Goal: Task Accomplishment & Management: Use online tool/utility

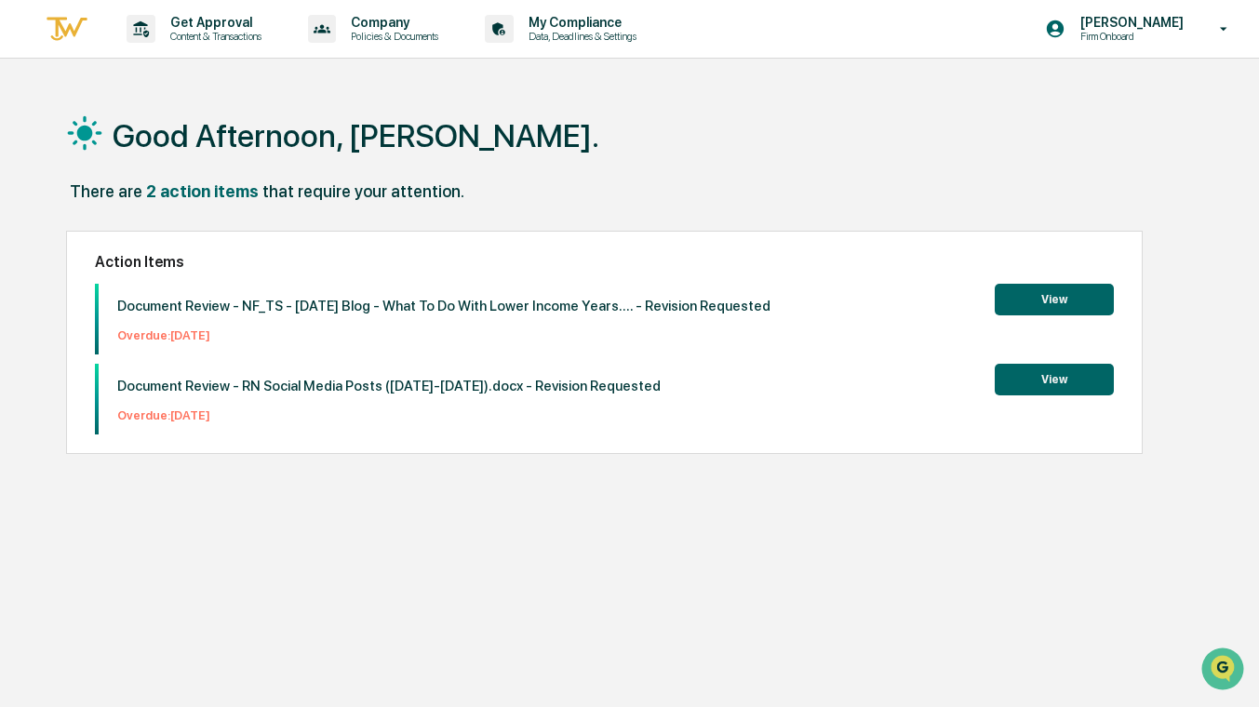
click at [1058, 379] on button "View" at bounding box center [1054, 380] width 119 height 32
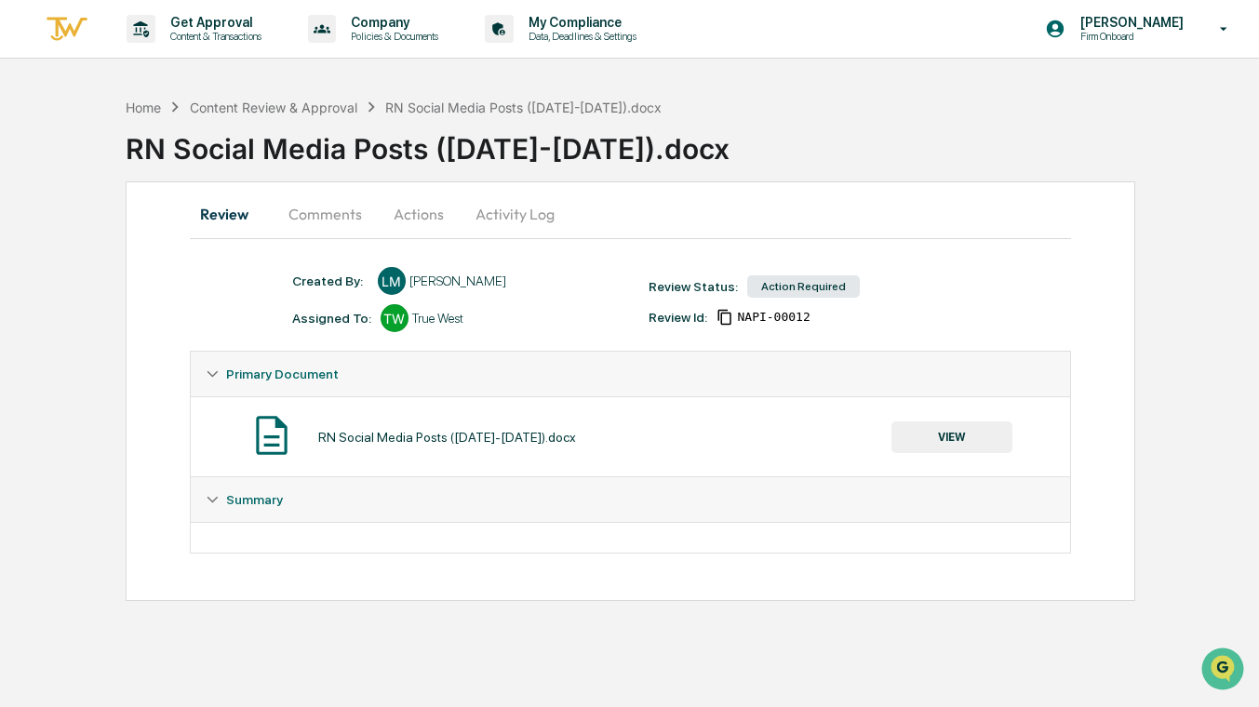
click at [334, 214] on button "Comments" at bounding box center [325, 214] width 103 height 45
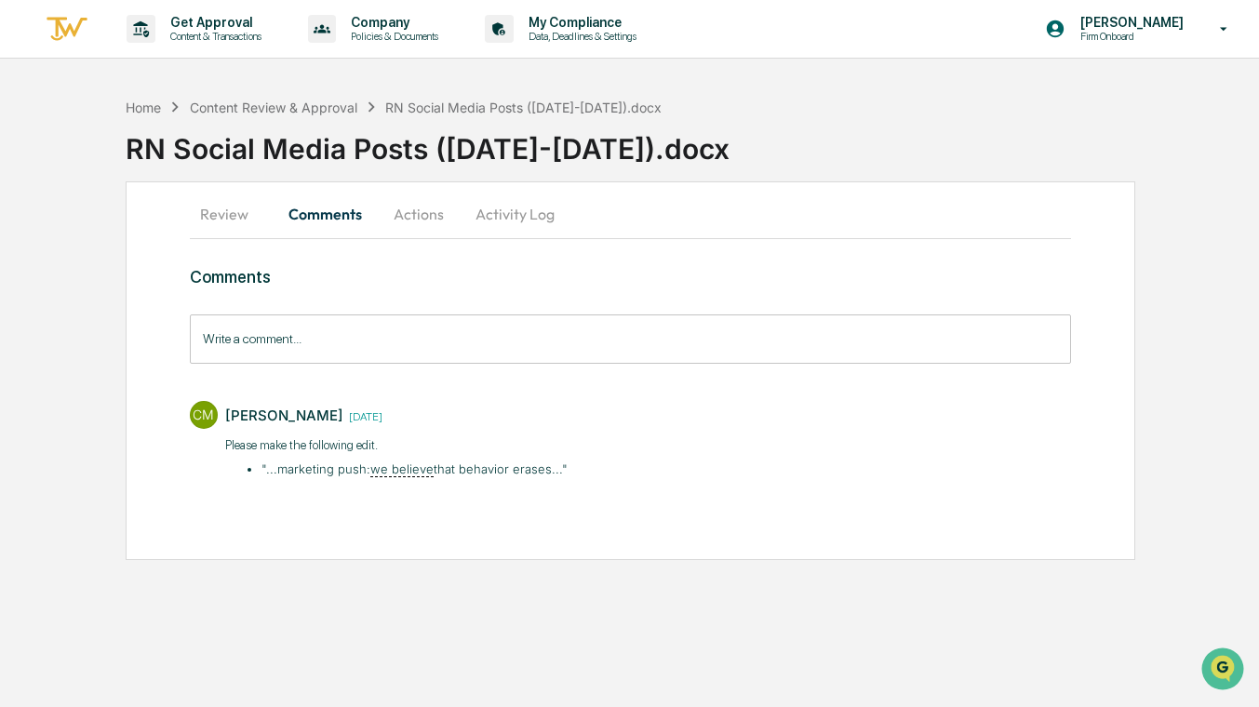
click at [483, 470] on li ""...​marketing push: we believe that behavior erases..."" at bounding box center [414, 470] width 306 height 19
click at [414, 470] on u "we believe" at bounding box center [401, 470] width 63 height 16
click at [296, 467] on li ""...​marketing push: we believe that behavior erases..."" at bounding box center [414, 470] width 306 height 19
click at [247, 445] on p "Please make the following edit." at bounding box center [396, 445] width 343 height 19
click at [315, 443] on p "Please make the following edit." at bounding box center [396, 445] width 343 height 19
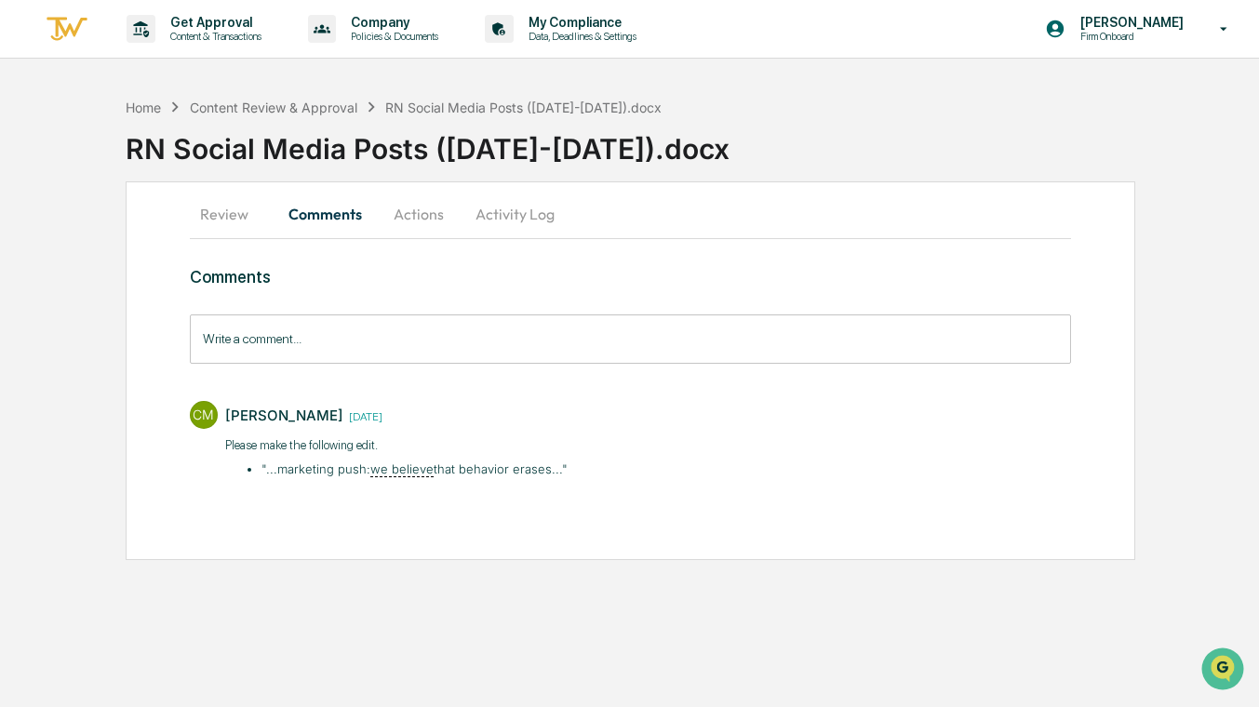
click at [361, 448] on p "Please make the following edit." at bounding box center [396, 445] width 343 height 19
click at [396, 446] on p "Please make the following edit." at bounding box center [396, 445] width 343 height 19
click at [395, 467] on u "we believe" at bounding box center [401, 470] width 63 height 16
click at [312, 470] on li ""...​marketing push: we believe that behavior erases..."" at bounding box center [414, 470] width 306 height 19
click at [421, 208] on button "Actions" at bounding box center [419, 214] width 84 height 45
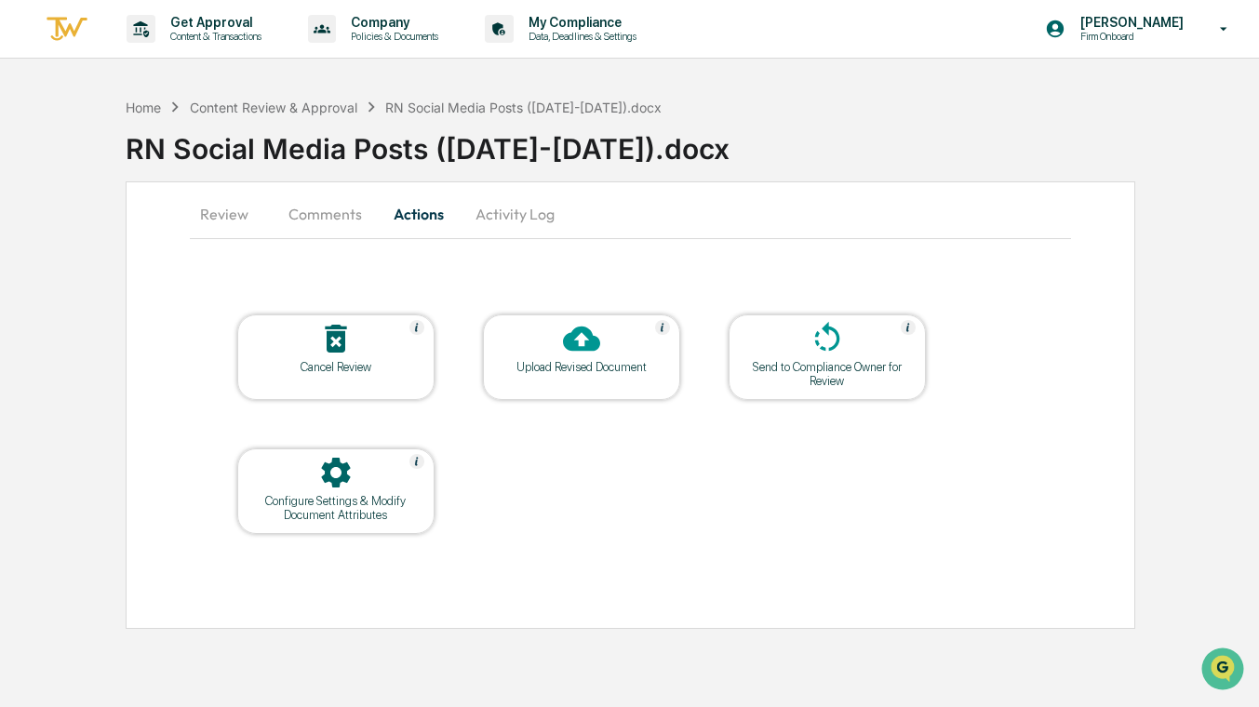
click at [334, 214] on button "Comments" at bounding box center [325, 214] width 103 height 45
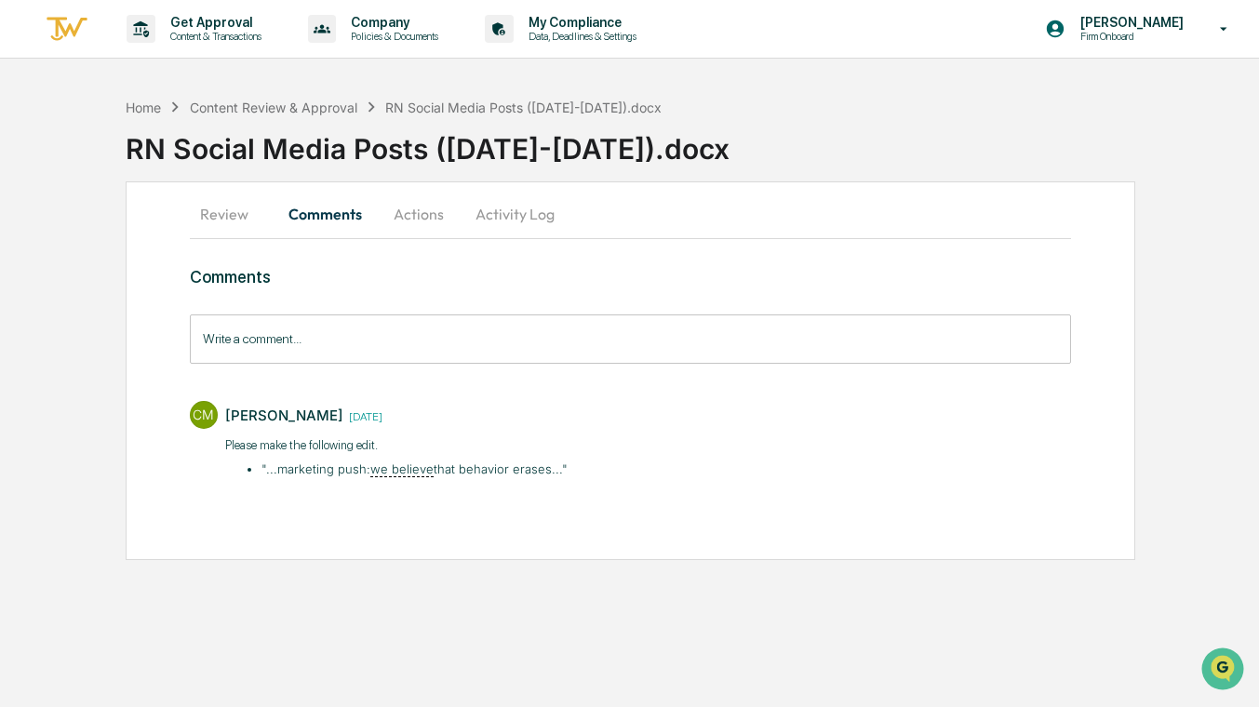
click at [545, 218] on button "Activity Log" at bounding box center [515, 214] width 109 height 45
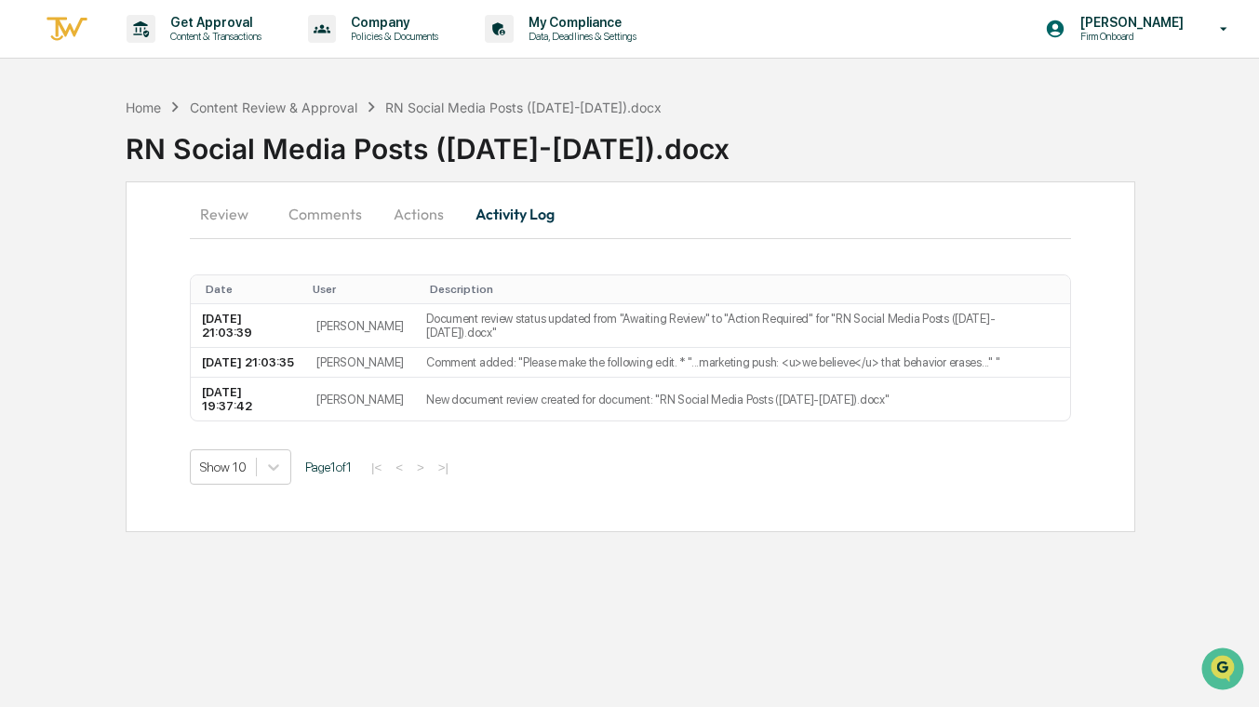
click at [328, 216] on button "Comments" at bounding box center [325, 214] width 103 height 45
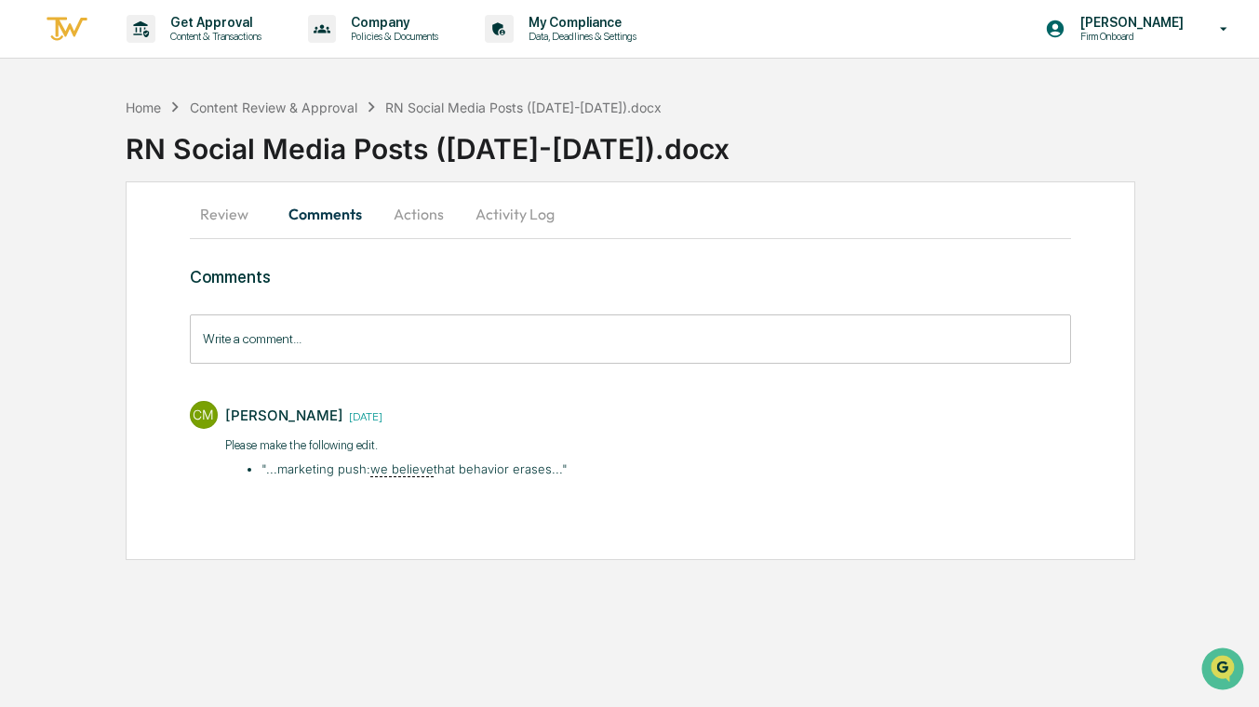
click at [488, 471] on li ""...​marketing push: we believe that behavior erases..."" at bounding box center [414, 470] width 306 height 19
click at [575, 468] on div "CM [PERSON_NAME] [DATE] Please make the following edit. "...​marketing push: we…" at bounding box center [630, 438] width 881 height 93
click at [418, 215] on button "Actions" at bounding box center [419, 214] width 84 height 45
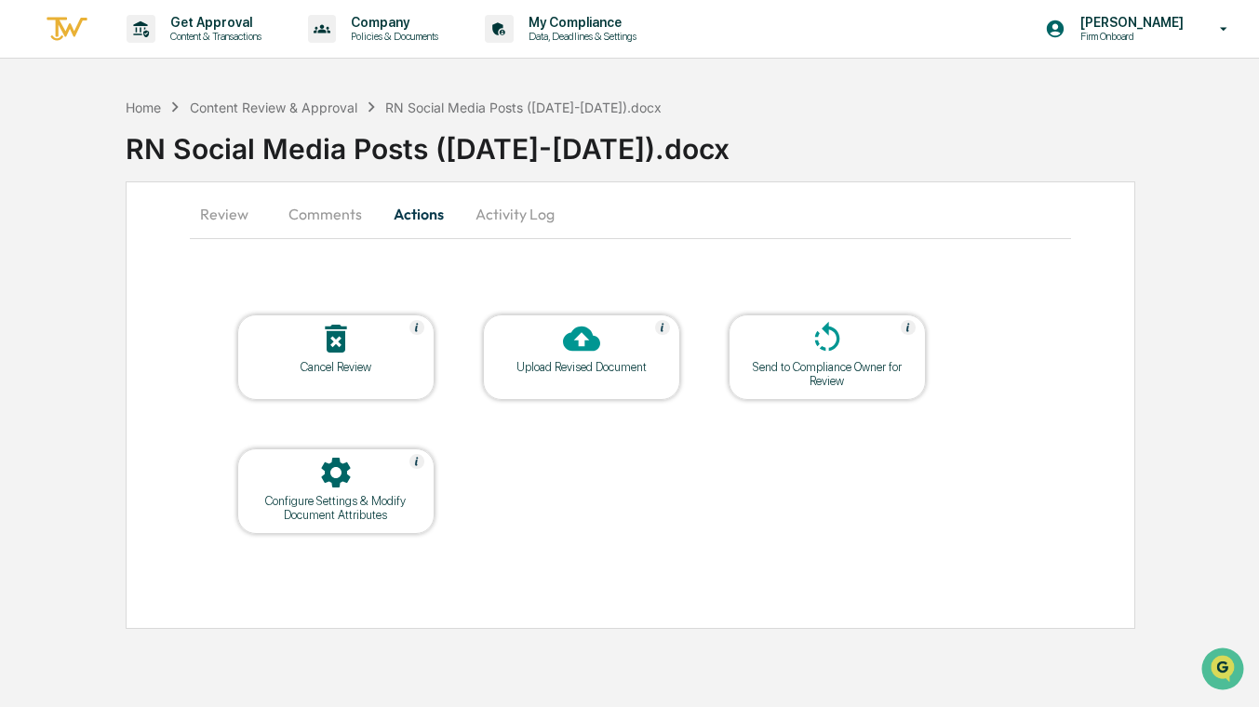
click at [588, 355] on icon at bounding box center [581, 338] width 37 height 37
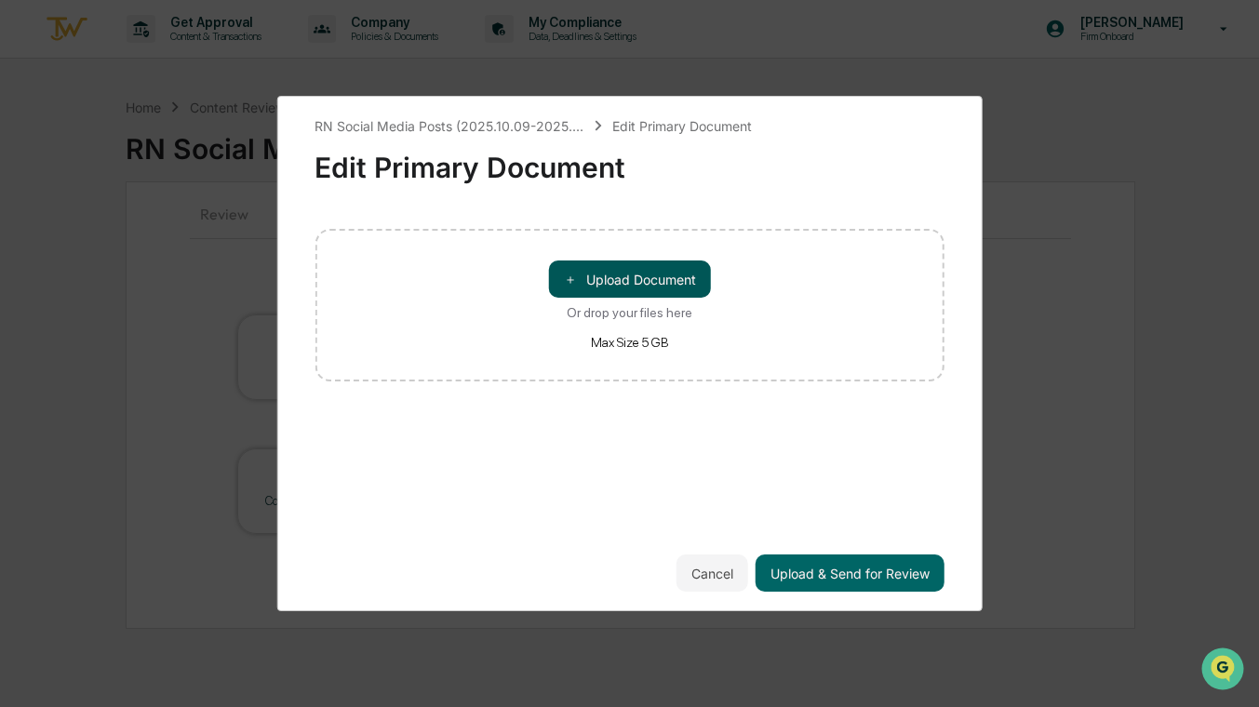
click at [644, 284] on button "＋ Upload Document" at bounding box center [630, 279] width 162 height 37
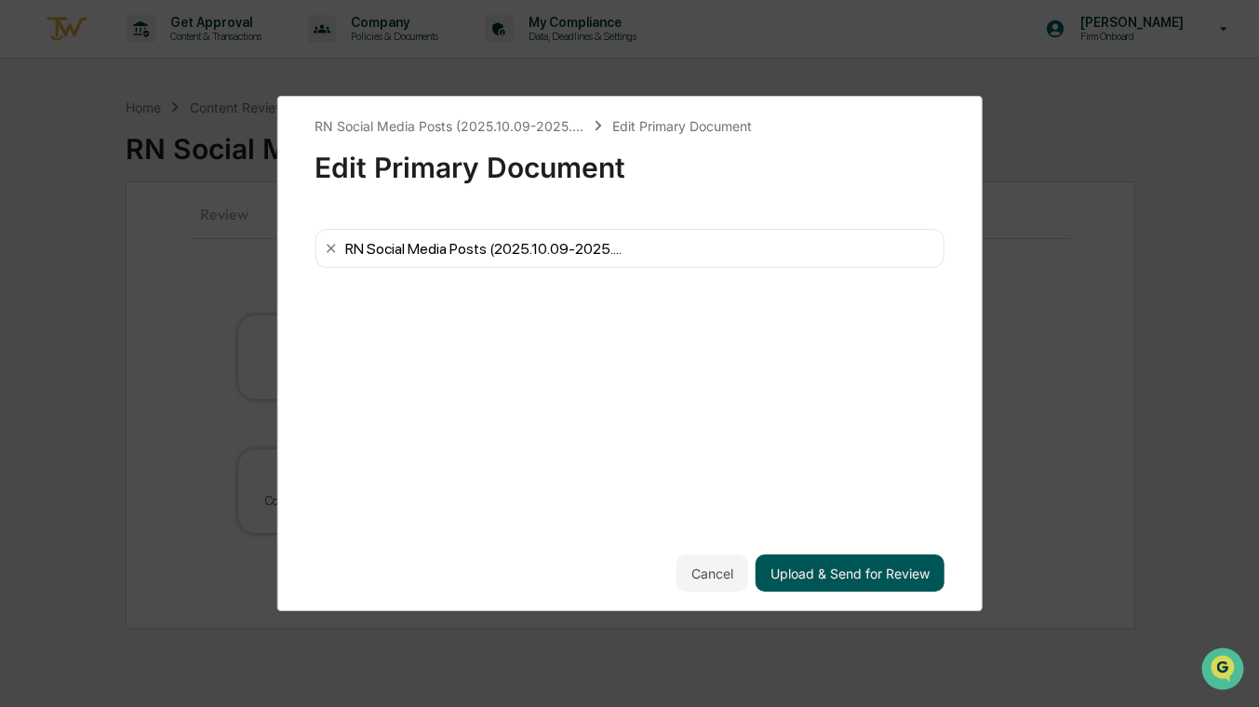
click at [885, 577] on button "Upload & Send for Review" at bounding box center [850, 573] width 189 height 37
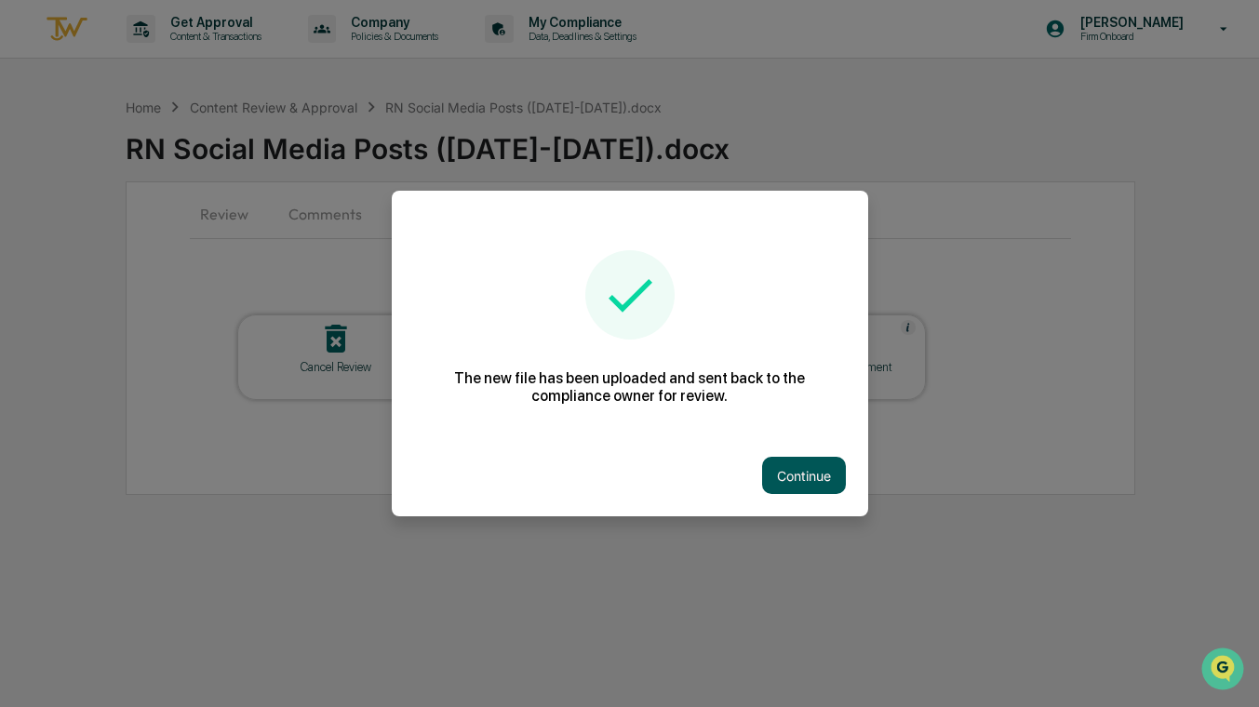
click at [817, 476] on button "Continue" at bounding box center [804, 475] width 84 height 37
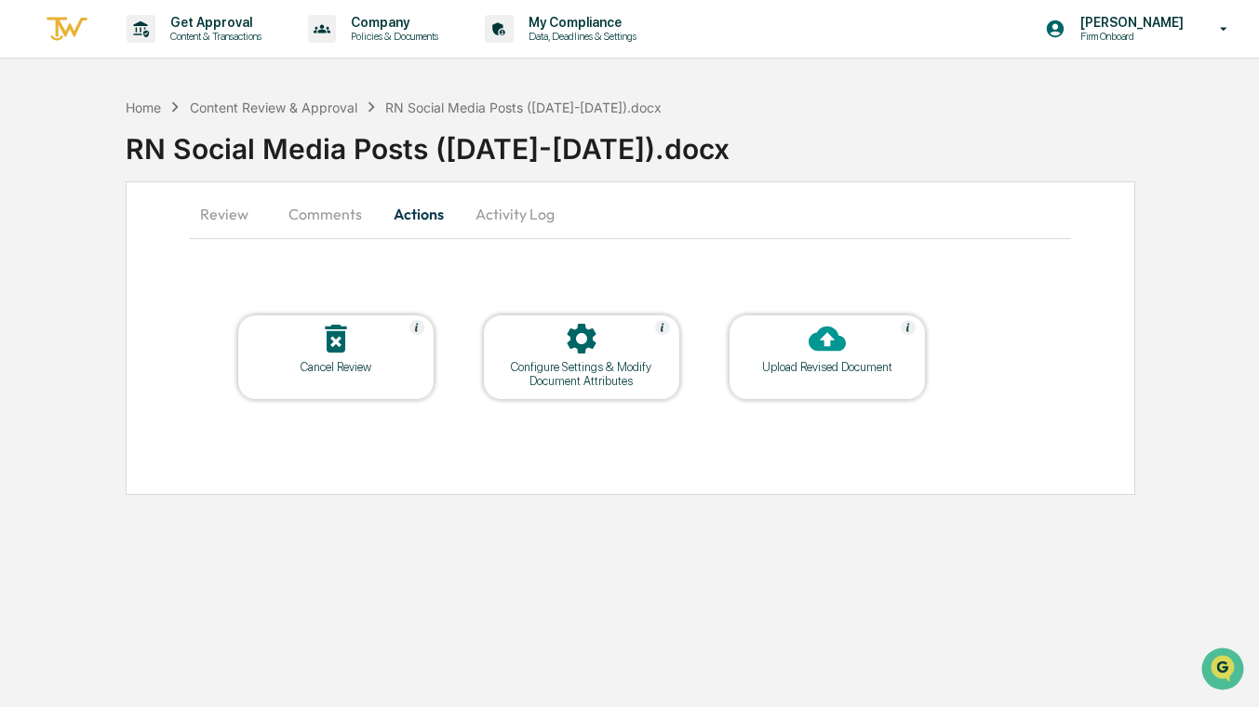
click at [301, 211] on button "Comments" at bounding box center [325, 214] width 103 height 45
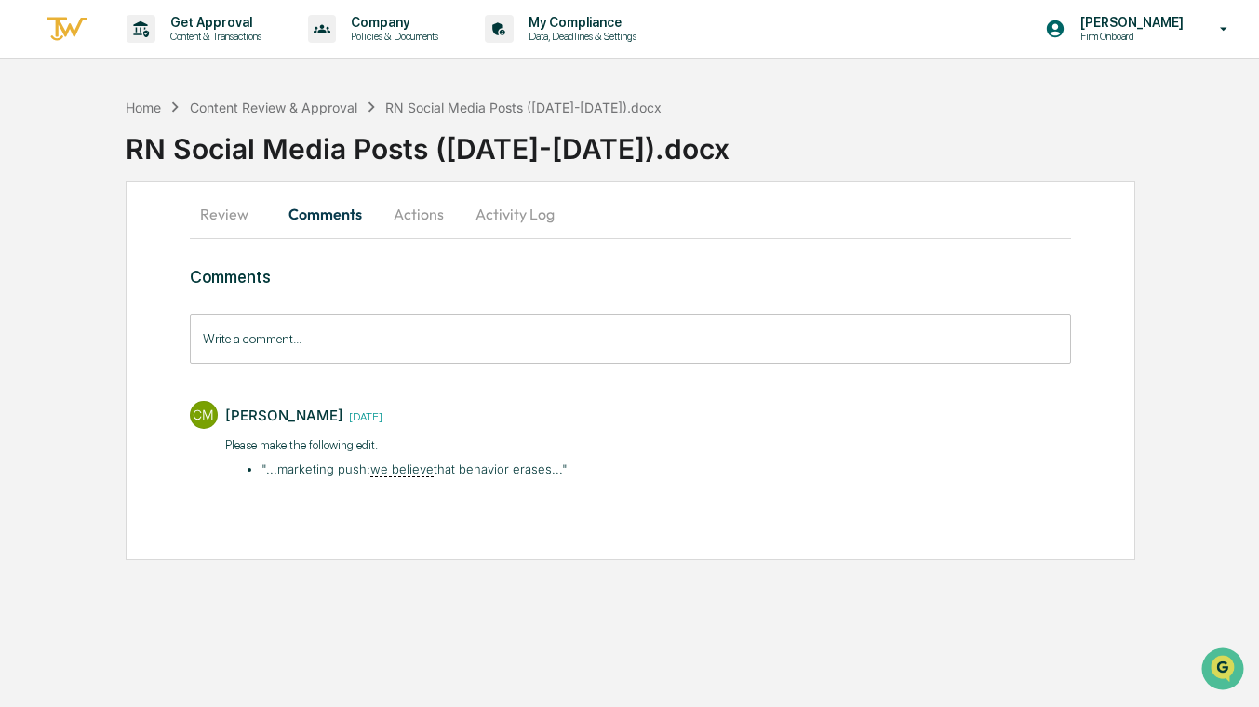
drag, startPoint x: 576, startPoint y: 468, endPoint x: 224, endPoint y: 471, distance: 351.7
click at [224, 471] on div "CM [PERSON_NAME] [DATE] Please make the following edit. "...​marketing push: we…" at bounding box center [630, 438] width 881 height 93
copy li ""...​marketing push: we believe that behavior erases...""
click at [585, 477] on div "CM [PERSON_NAME] [DATE] Please make the following edit. "...​marketing push: we…" at bounding box center [630, 438] width 881 height 93
drag, startPoint x: 527, startPoint y: 473, endPoint x: 222, endPoint y: 446, distance: 305.5
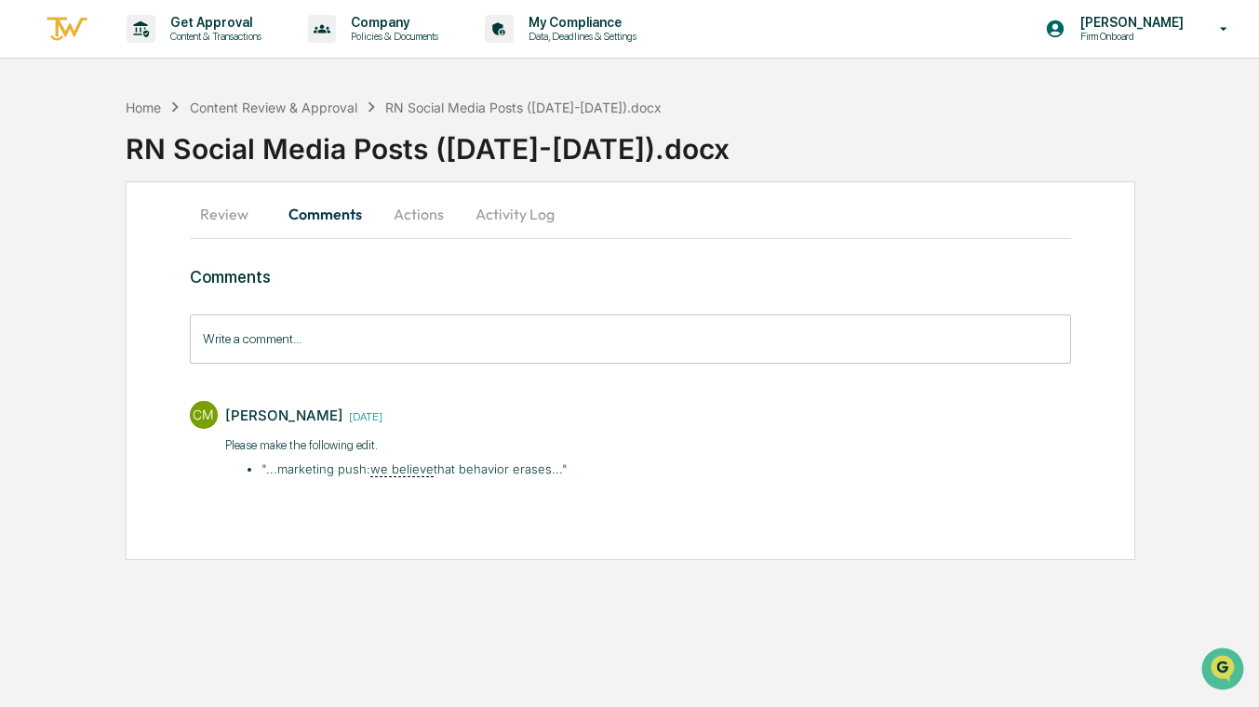
click at [222, 446] on div "CM [PERSON_NAME] [DATE] Please make the following edit. "...​marketing push: we…" at bounding box center [630, 438] width 881 height 93
click at [319, 107] on div "Content Review & Approval" at bounding box center [273, 108] width 167 height 16
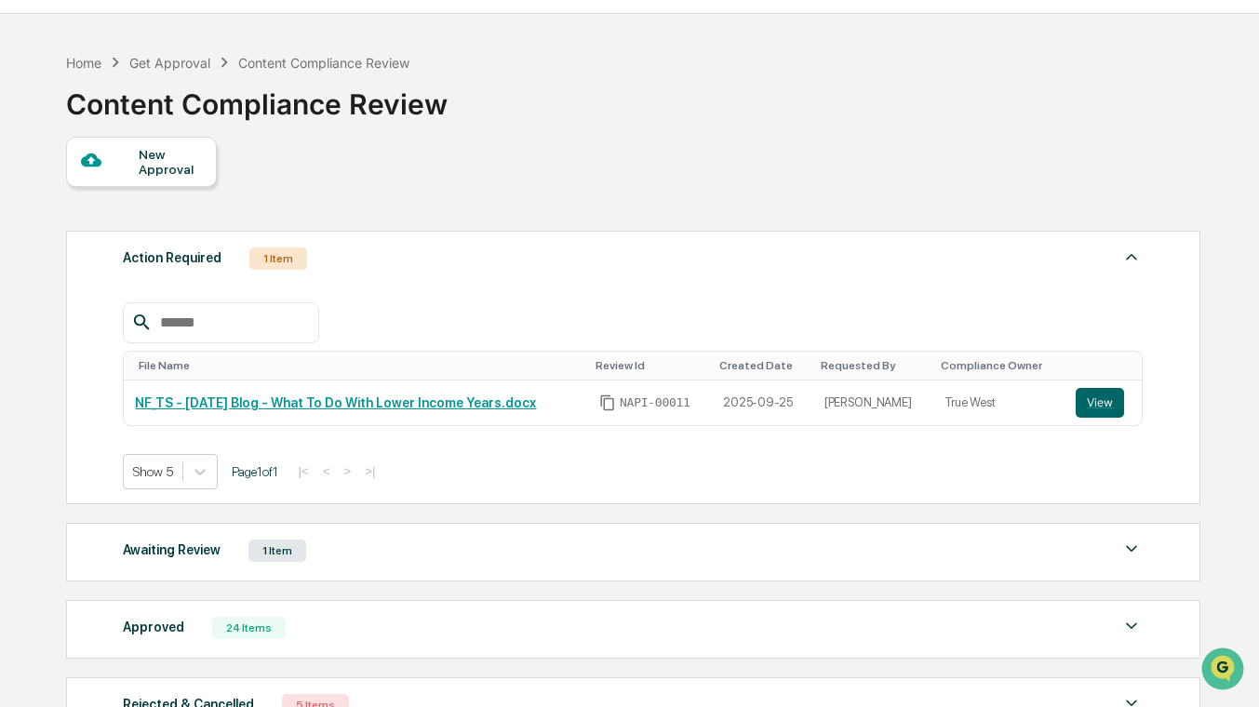
scroll to position [47, 0]
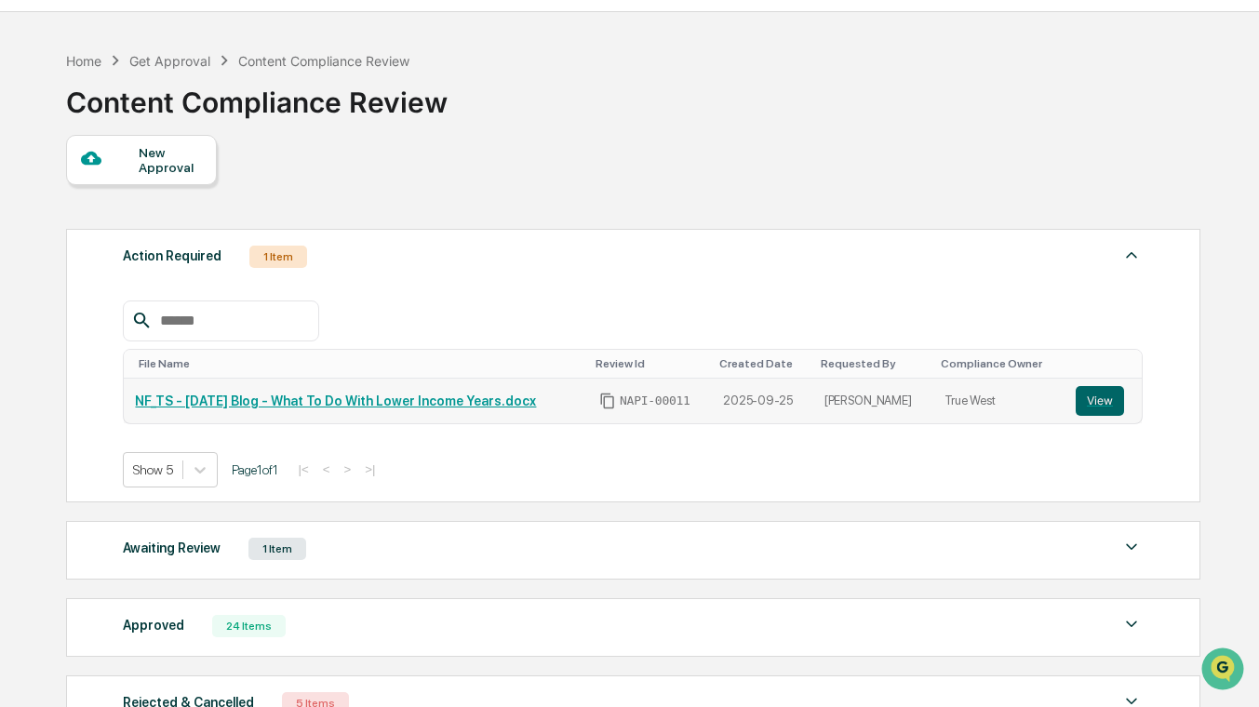
click at [478, 404] on link "NF_TS - [DATE] Blog - What To Do With Lower Income Years.docx" at bounding box center [335, 401] width 401 height 15
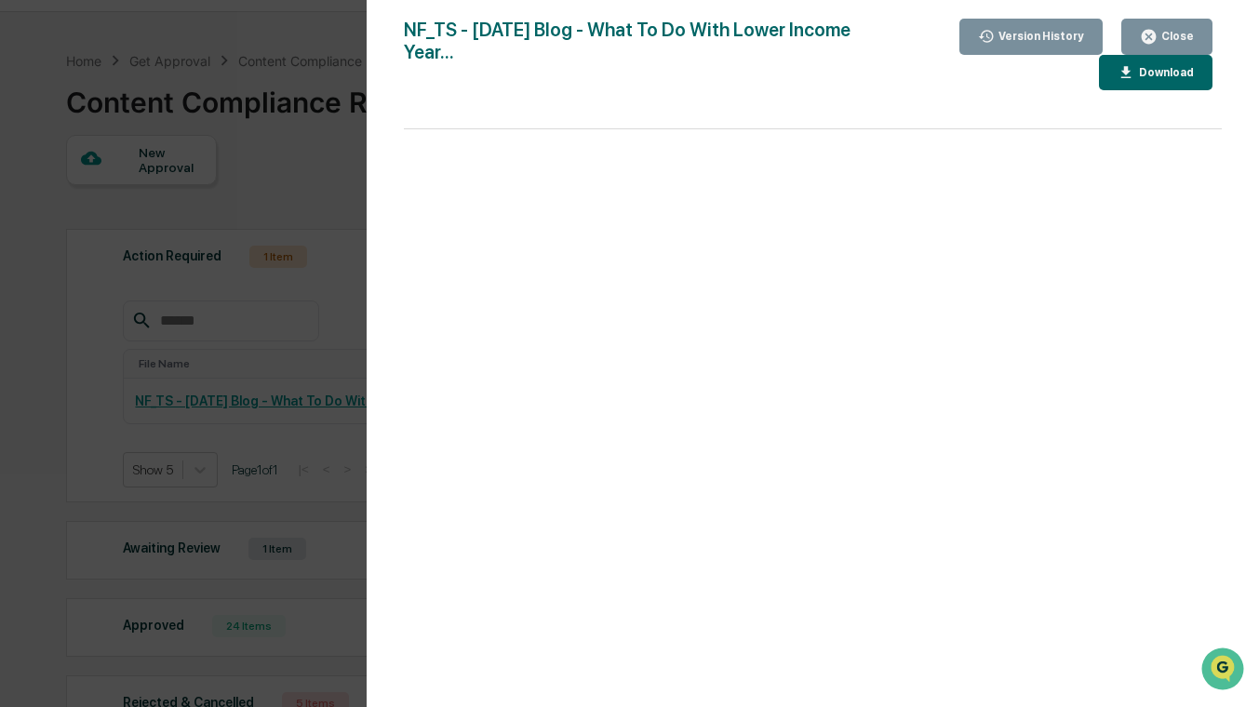
click at [1175, 34] on div "Close" at bounding box center [1176, 36] width 36 height 13
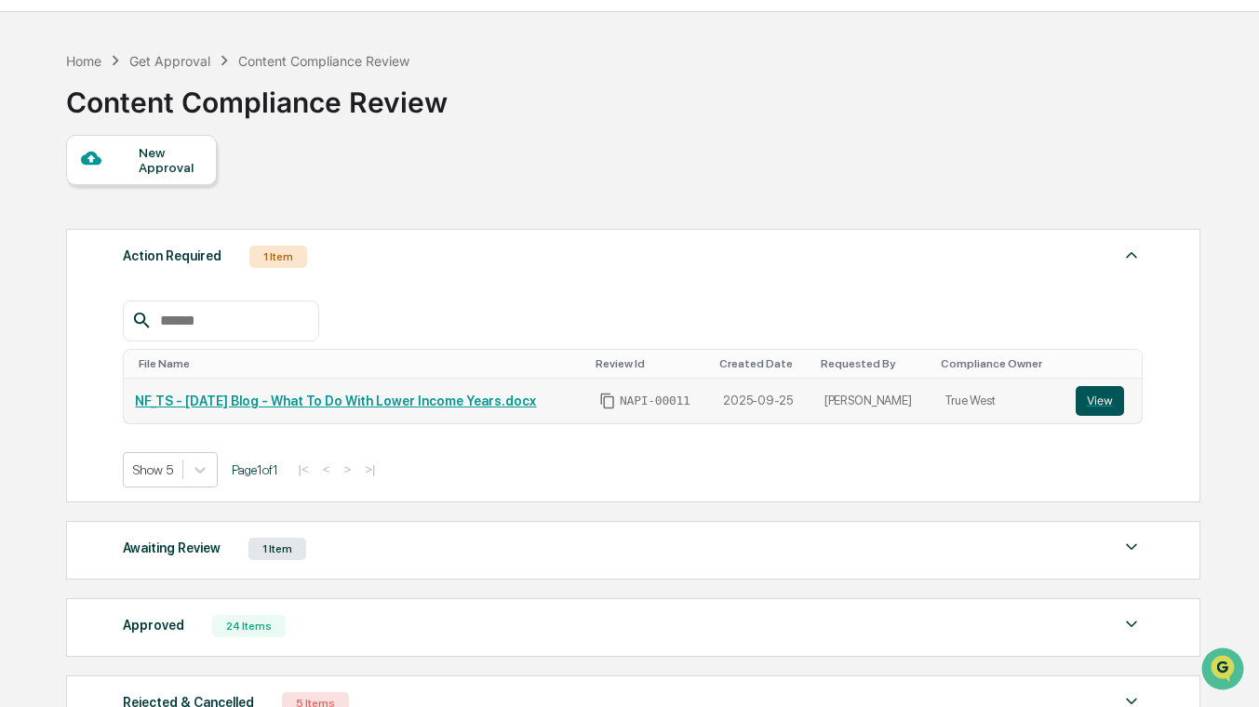
click at [1102, 403] on button "View" at bounding box center [1100, 401] width 48 height 30
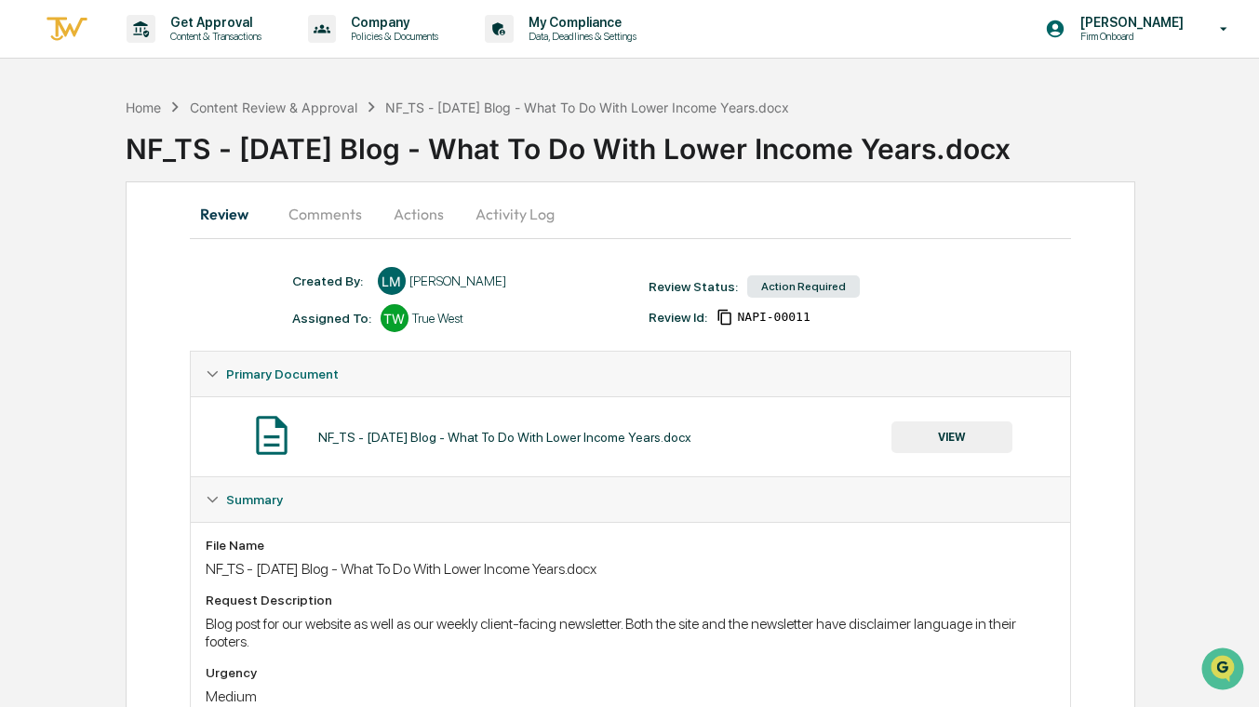
click at [320, 210] on button "Comments" at bounding box center [325, 214] width 103 height 45
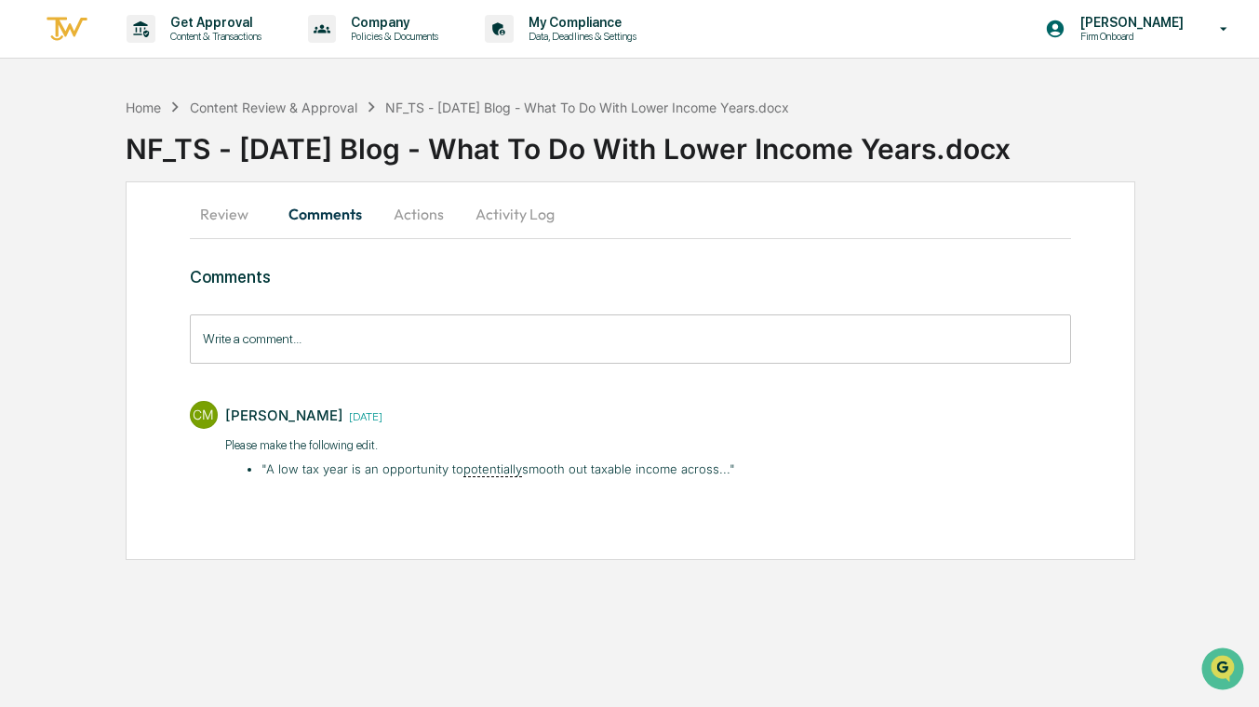
click at [827, 458] on div "CM Carliss Marshall 4 days ago Please make the following edit. ​"A low tax year…" at bounding box center [630, 438] width 881 height 93
click at [1013, 404] on div "CM Carliss Marshall 4 days ago Please make the following edit. ​"A low tax year…" at bounding box center [630, 438] width 881 height 93
click at [414, 217] on button "Actions" at bounding box center [419, 214] width 84 height 45
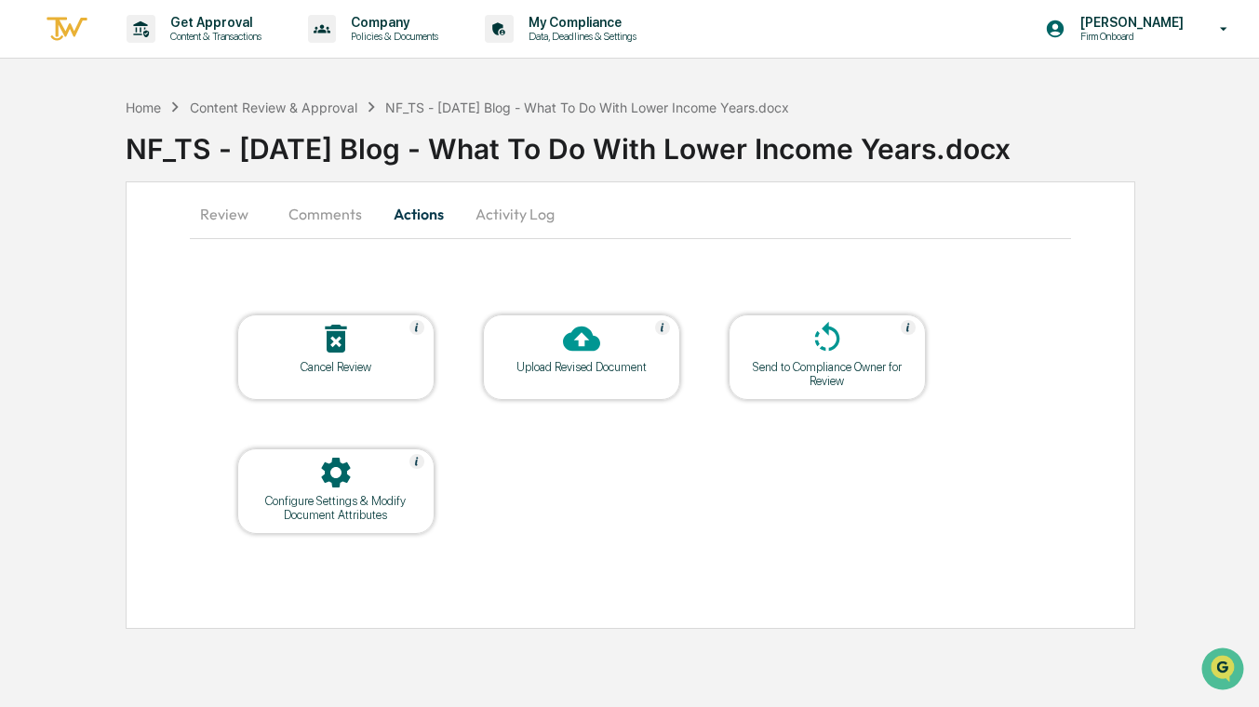
click at [609, 354] on div at bounding box center [582, 340] width 186 height 40
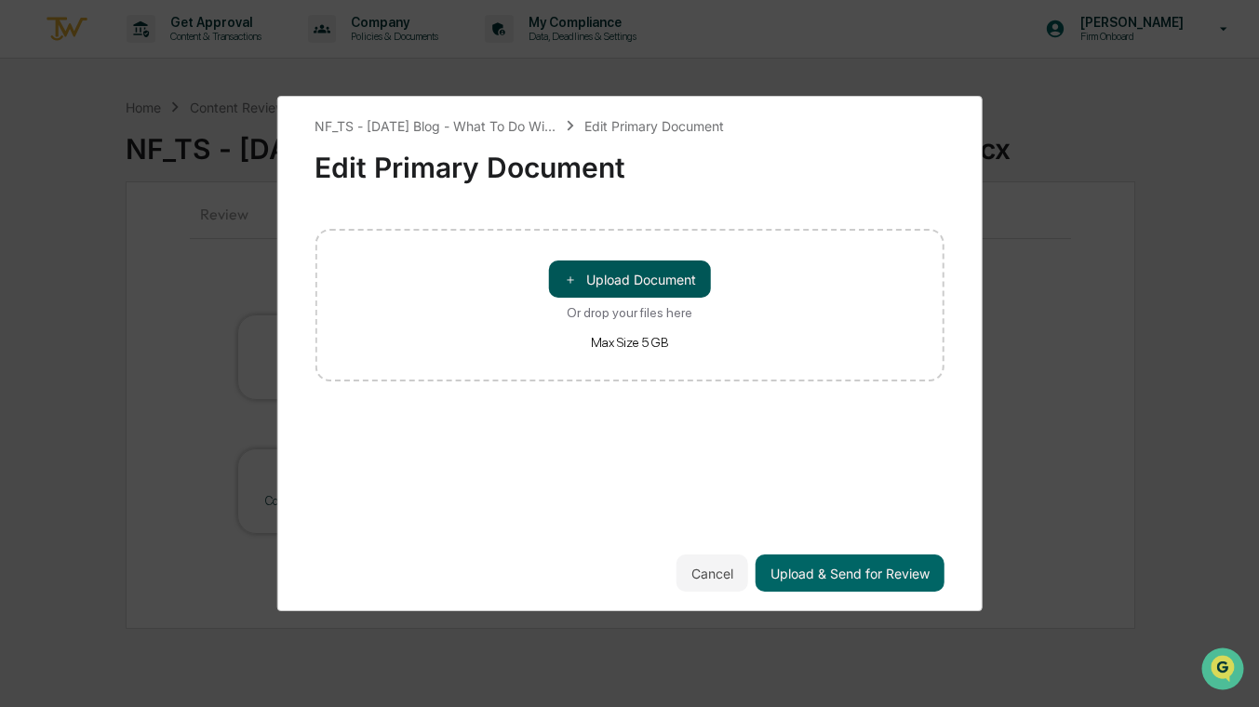
click at [647, 276] on button "＋ Upload Document" at bounding box center [630, 279] width 162 height 37
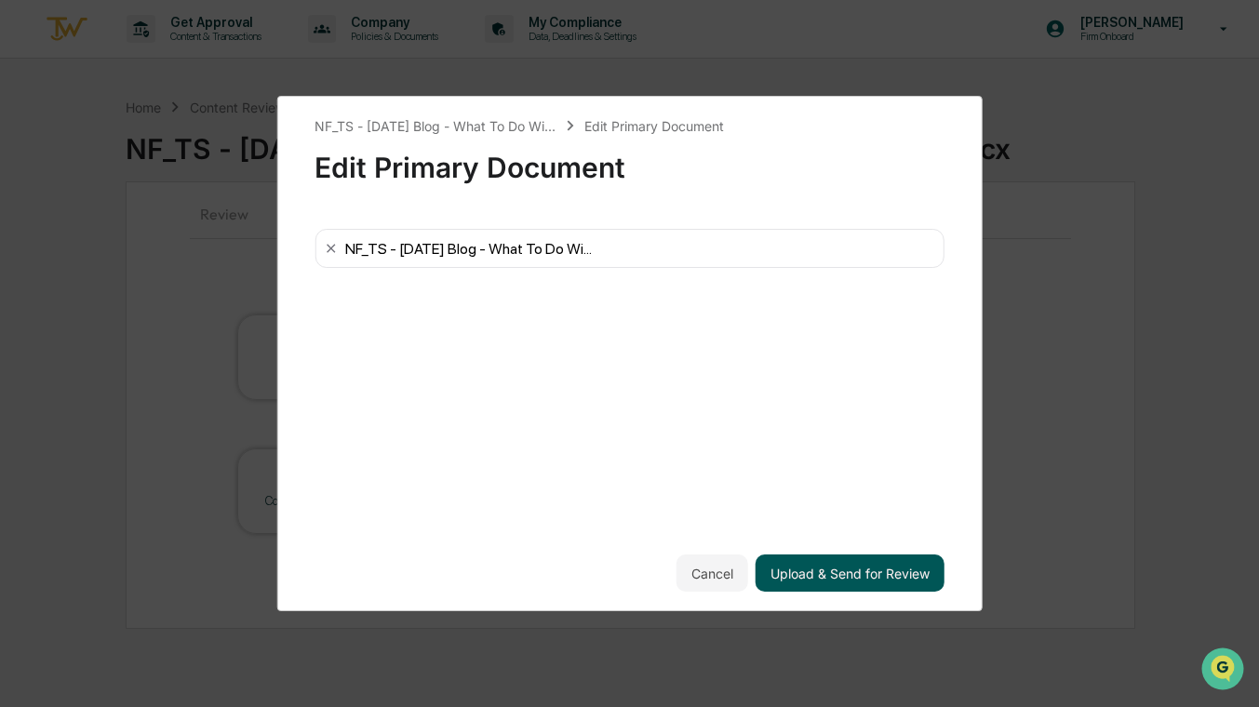
click at [850, 579] on button "Upload & Send for Review" at bounding box center [850, 573] width 189 height 37
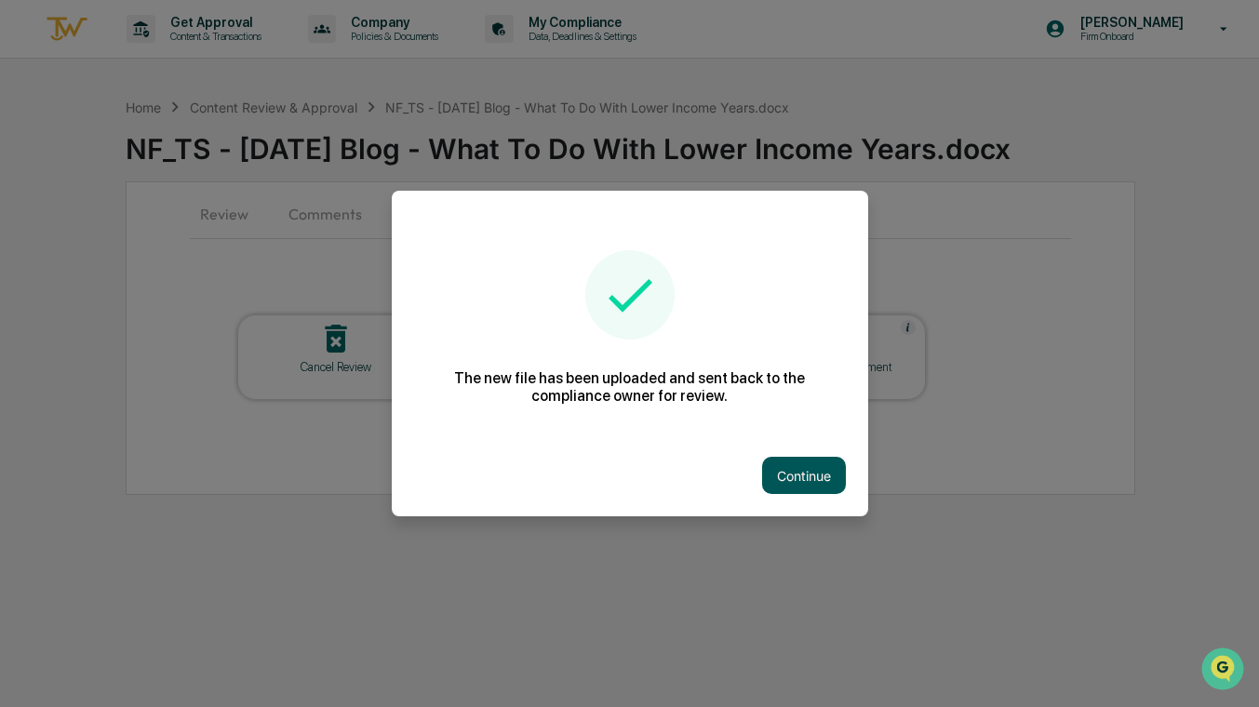
click at [790, 469] on button "Continue" at bounding box center [804, 475] width 84 height 37
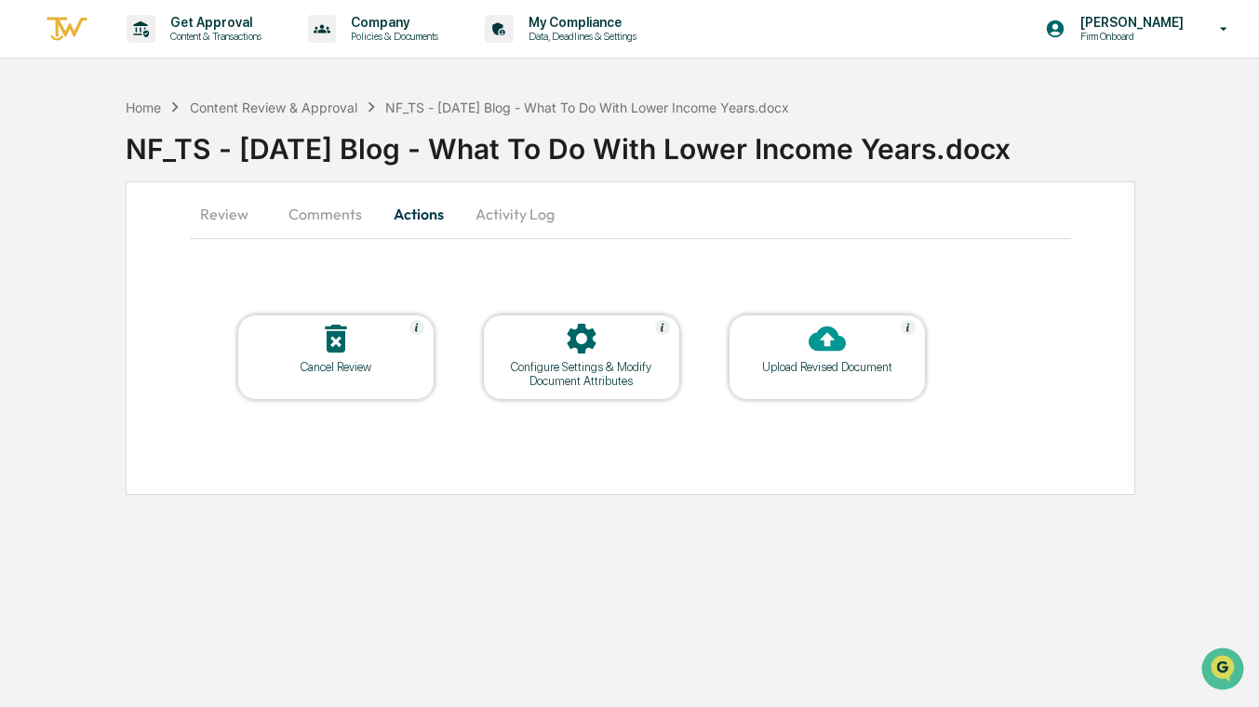
click at [305, 210] on button "Comments" at bounding box center [325, 214] width 103 height 45
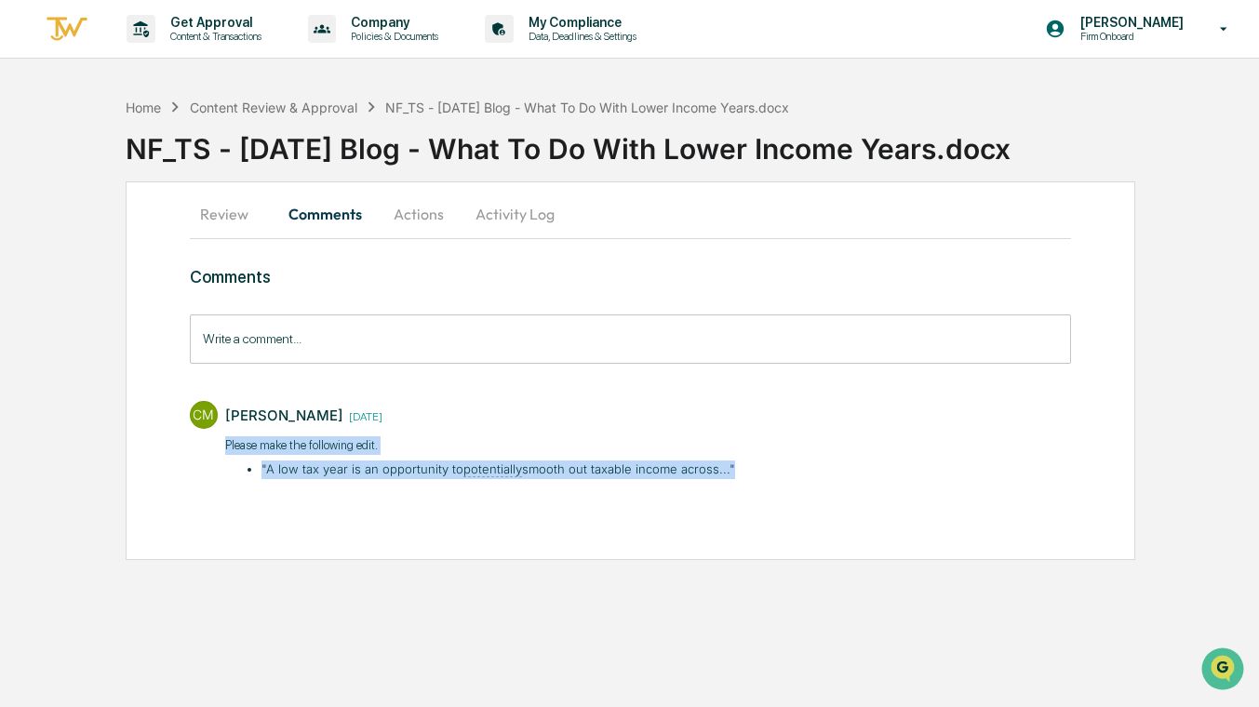
drag, startPoint x: 752, startPoint y: 468, endPoint x: 222, endPoint y: 447, distance: 529.9
click at [222, 447] on div "CM Carliss Marshall 4 days ago Please make the following edit. ​"A low tax year…" at bounding box center [630, 438] width 881 height 93
copy div "Please make the following edit. ​"A low tax year is an opportunity to potential…"
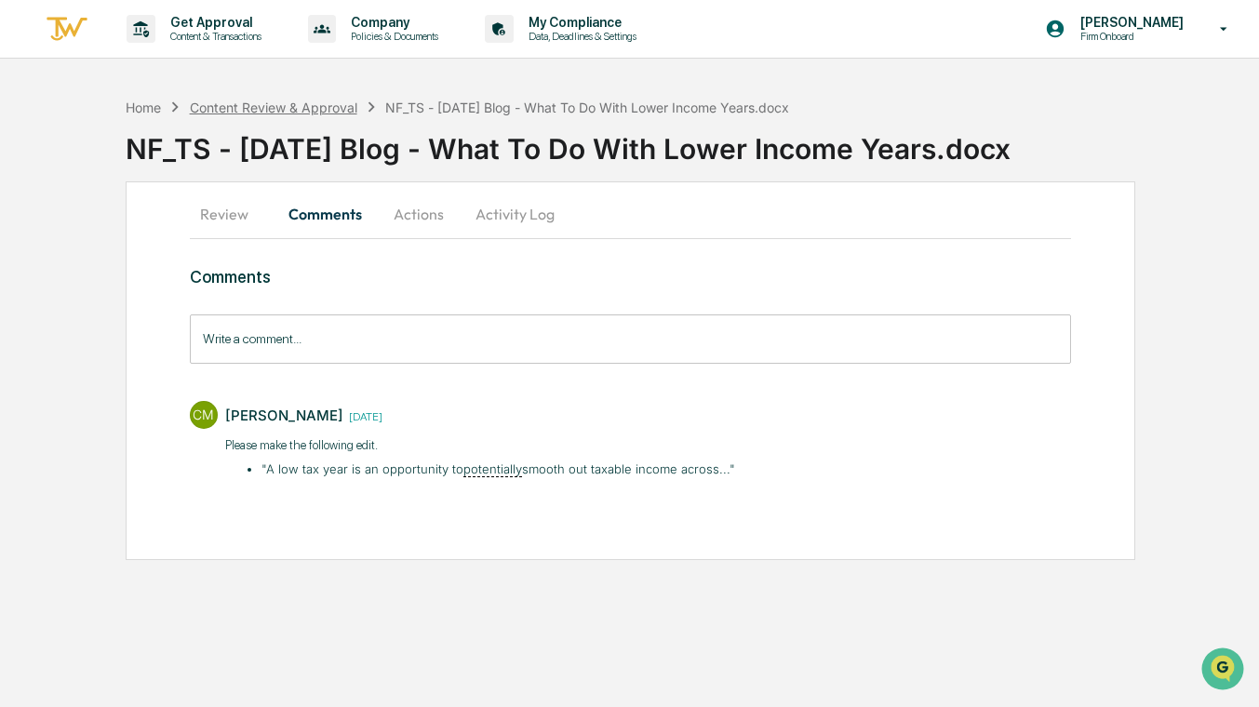
click at [320, 106] on div "Content Review & Approval" at bounding box center [273, 108] width 167 height 16
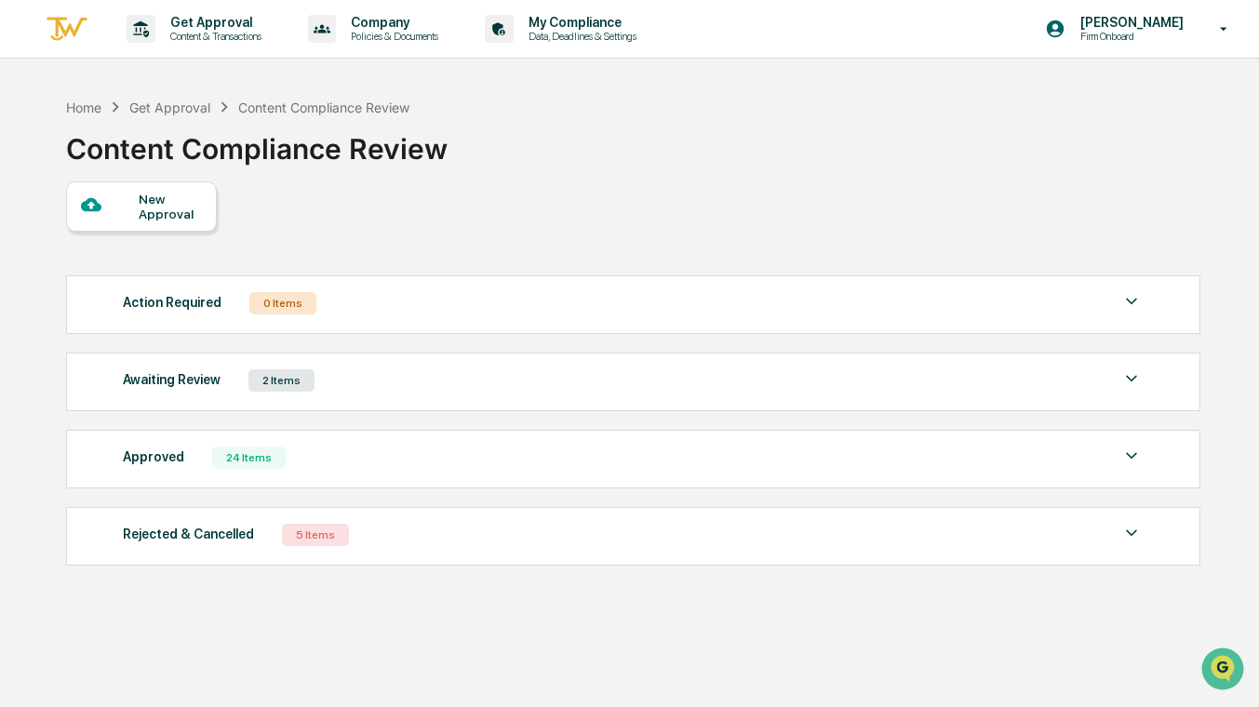
click at [168, 304] on div "Action Required" at bounding box center [172, 302] width 99 height 24
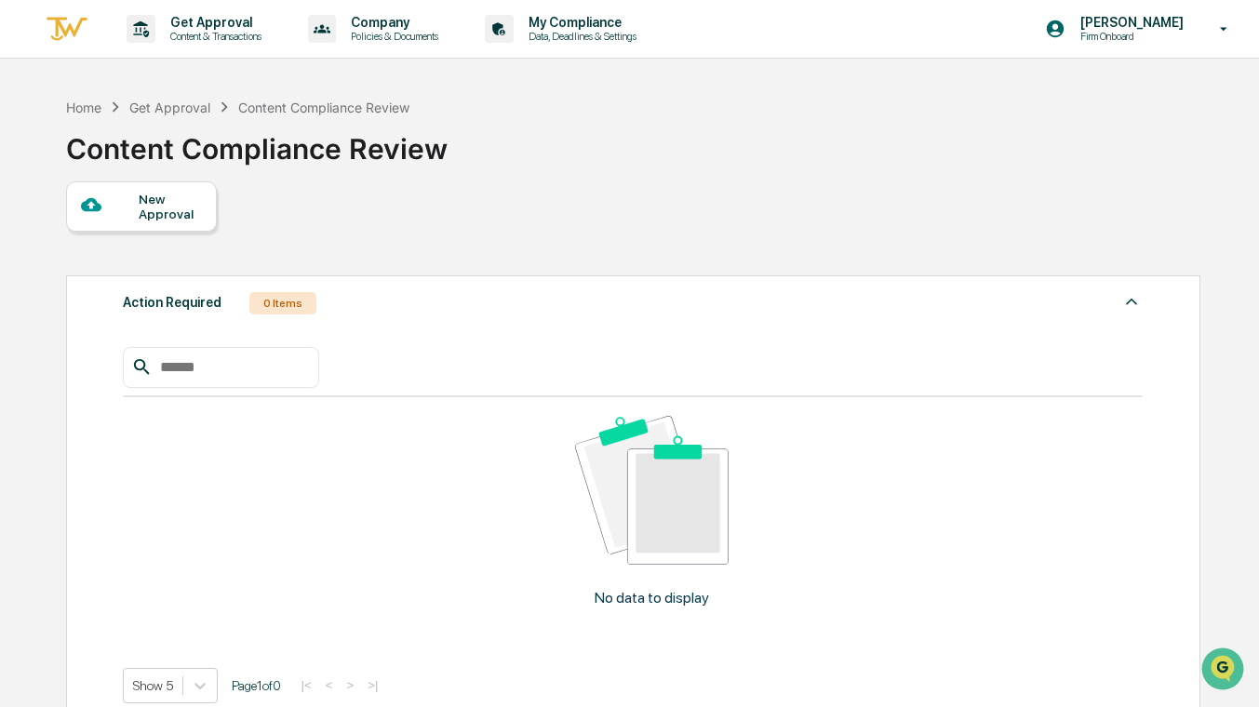
click at [330, 107] on div "Content Compliance Review" at bounding box center [323, 108] width 171 height 16
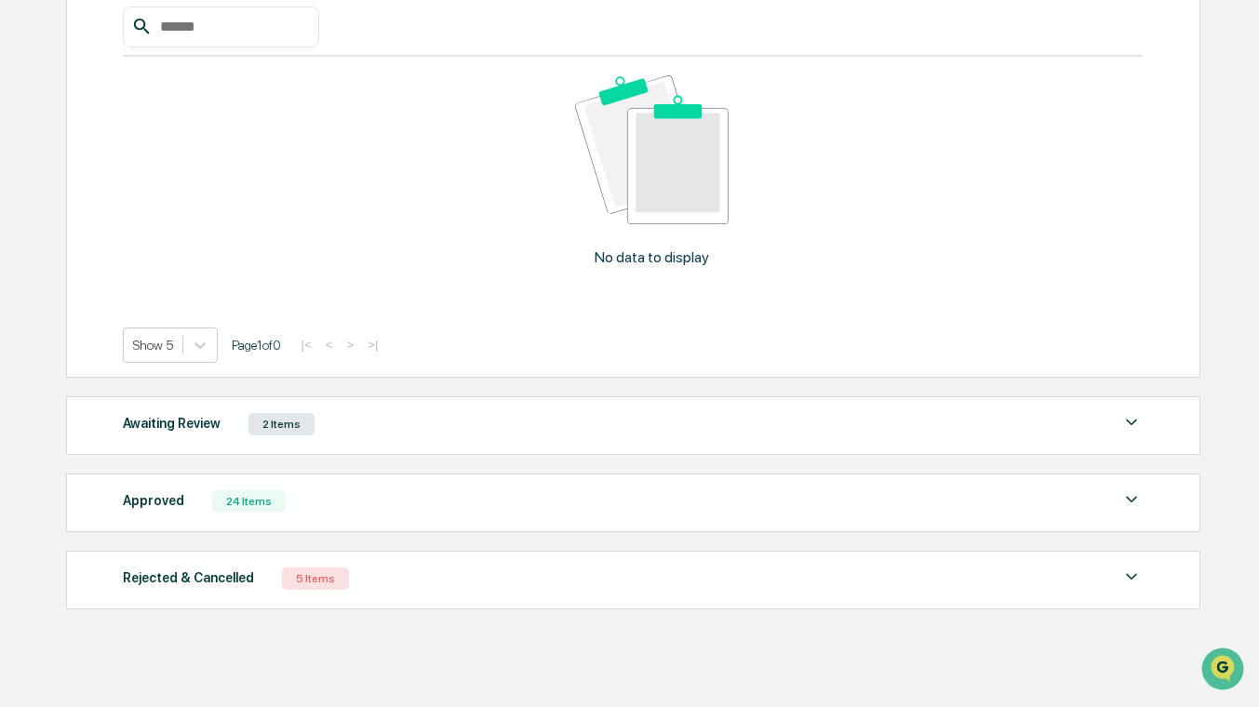
scroll to position [370, 0]
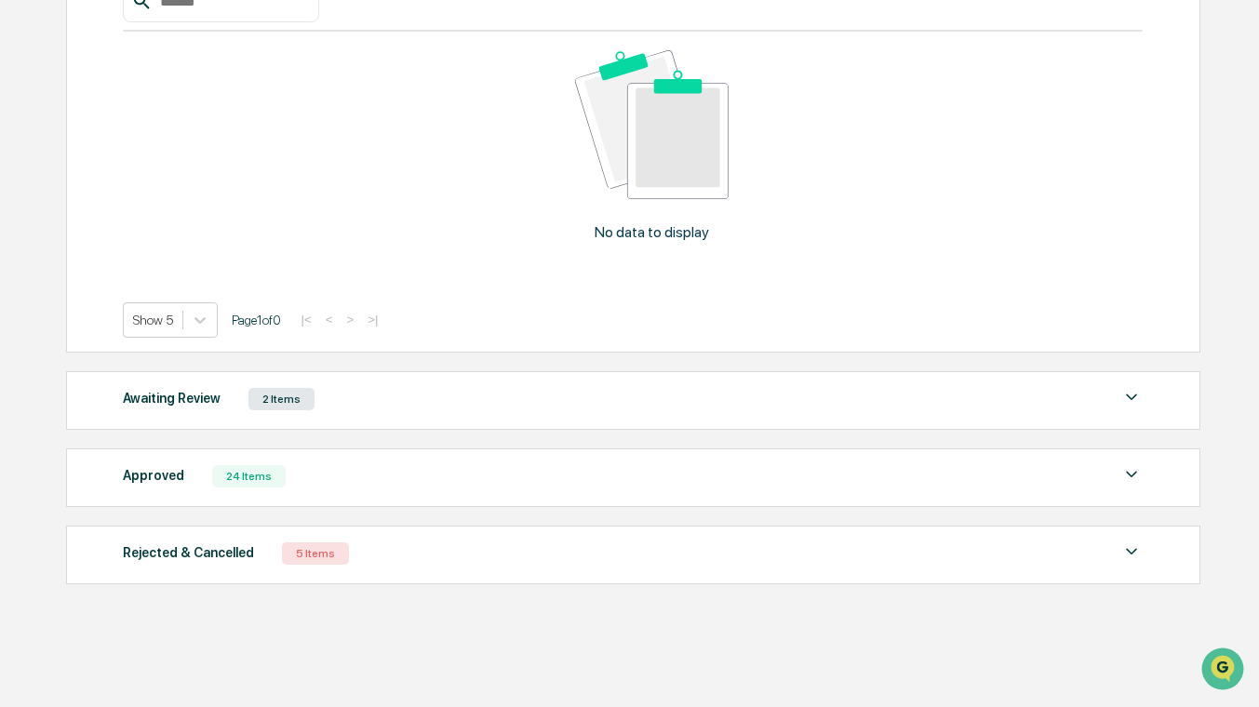
click at [421, 403] on div "Awaiting Review 2 Items" at bounding box center [633, 399] width 1020 height 26
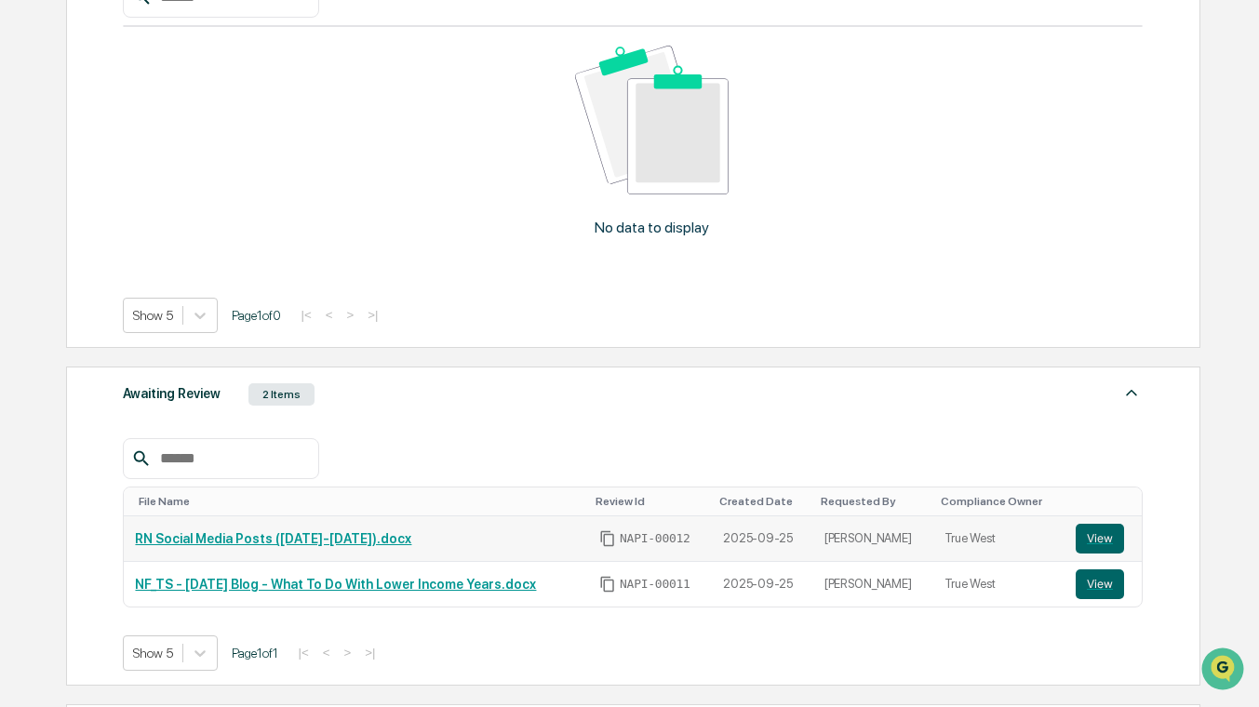
click at [340, 541] on link "RN Social Media Posts ([DATE]-[DATE]).docx" at bounding box center [273, 538] width 276 height 15
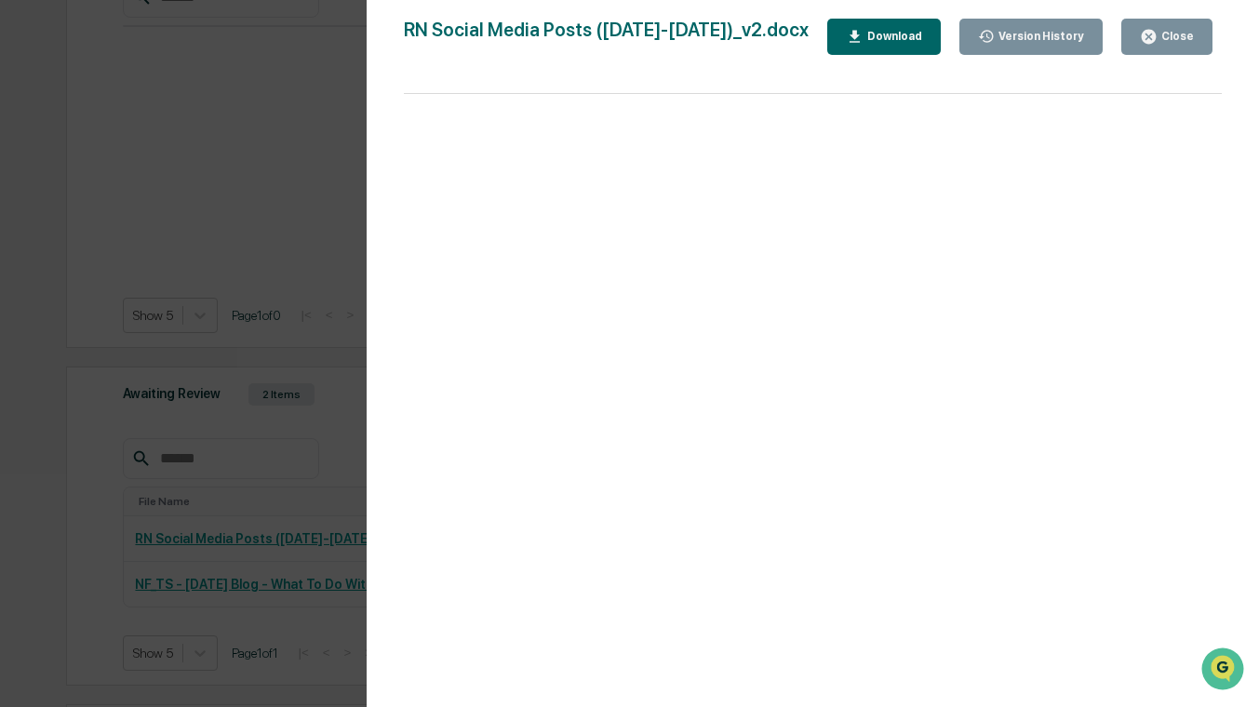
click at [1174, 33] on div "Close" at bounding box center [1176, 36] width 36 height 13
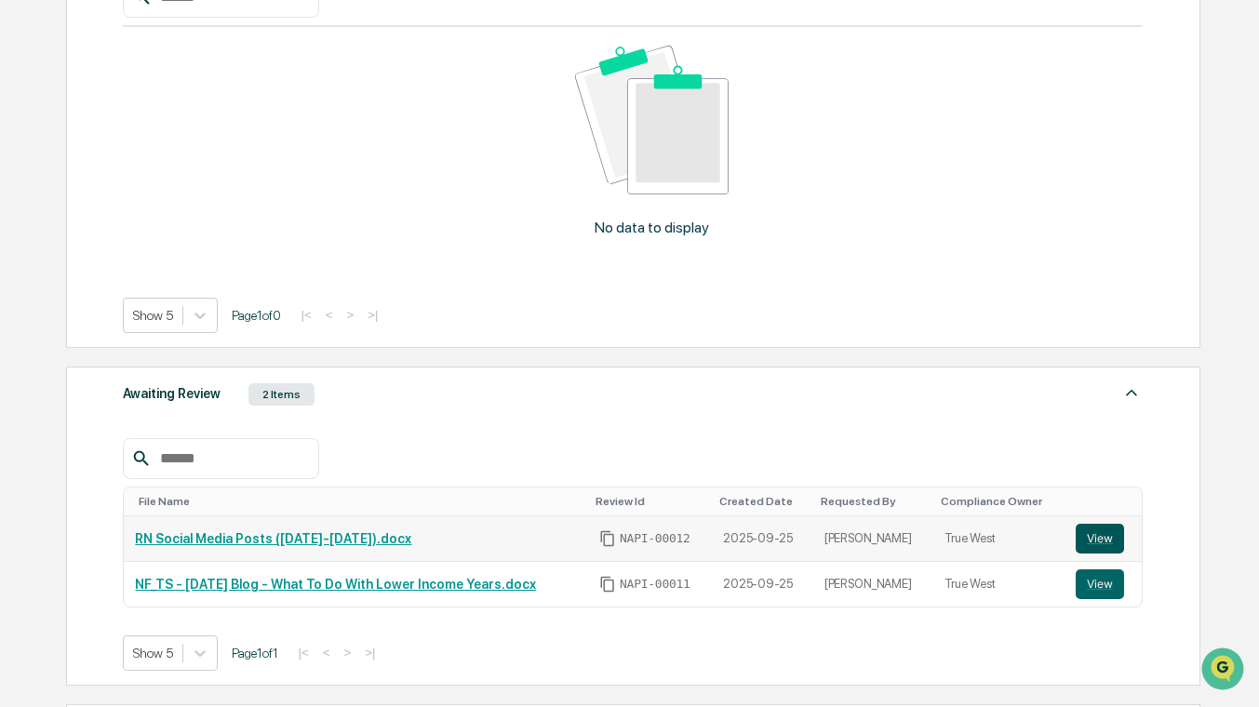
click at [1106, 542] on button "View" at bounding box center [1100, 539] width 48 height 30
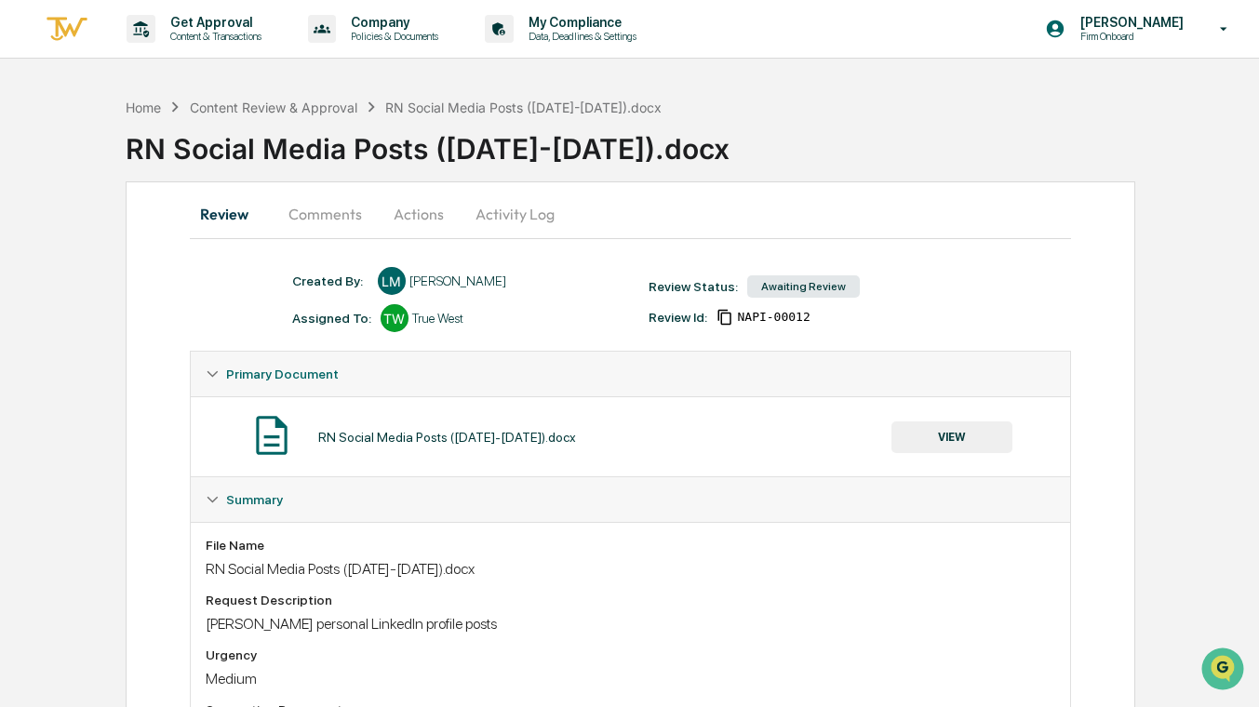
click at [322, 210] on button "Comments" at bounding box center [325, 214] width 103 height 45
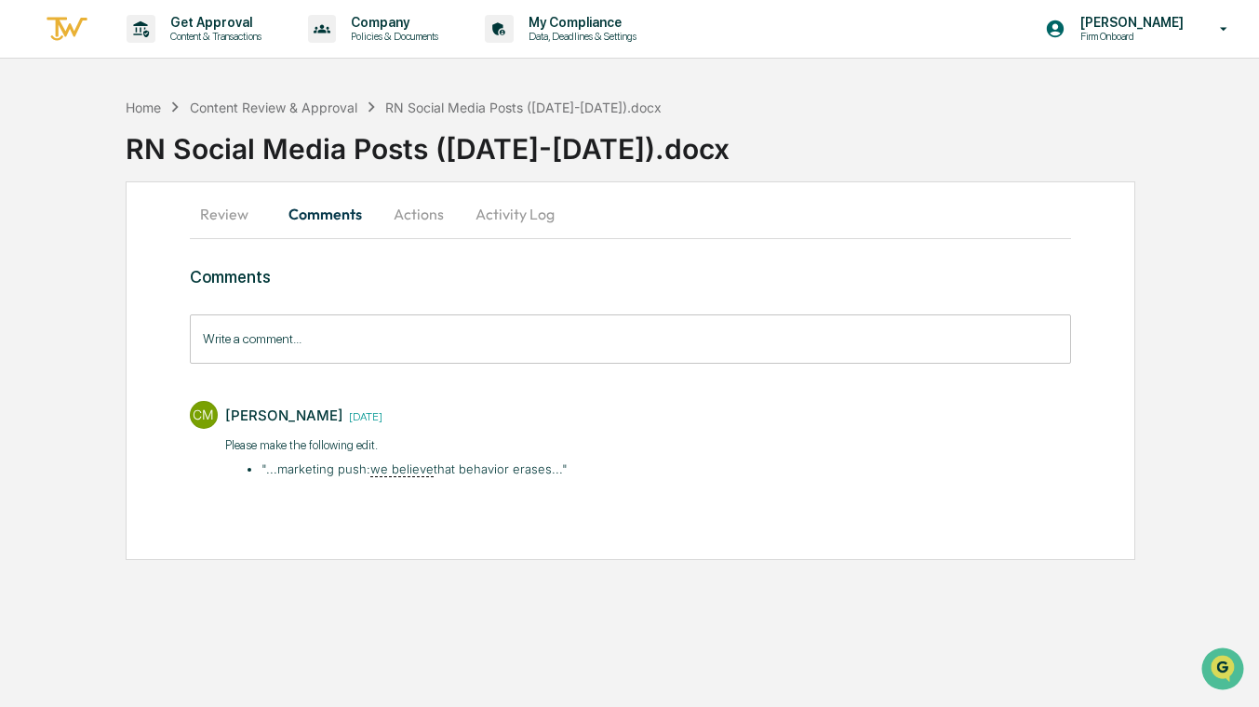
drag, startPoint x: 596, startPoint y: 464, endPoint x: 213, endPoint y: 449, distance: 382.7
click at [213, 449] on div "CM [PERSON_NAME] [DATE] Please make the following edit. "...​marketing push: we…" at bounding box center [630, 438] width 881 height 93
copy div "Please make the following edit. "...​marketing push: we believe that behavior e…"
click at [324, 109] on div "Content Review & Approval" at bounding box center [273, 108] width 167 height 16
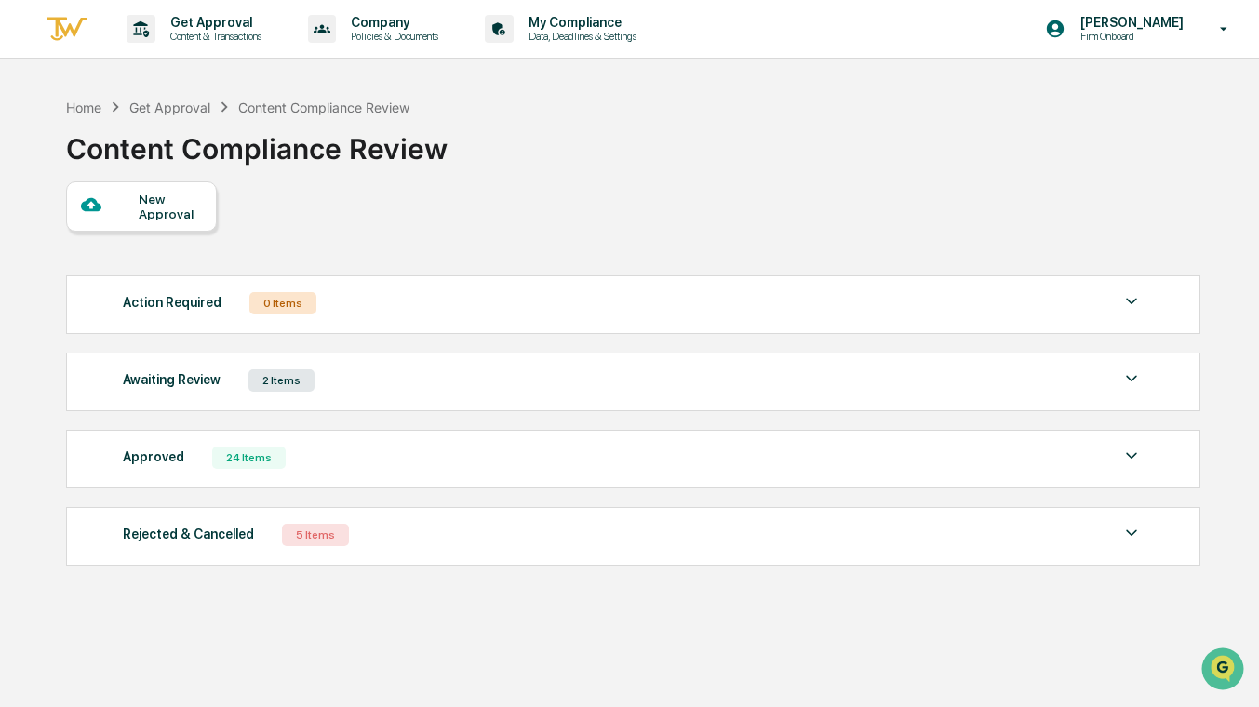
click at [160, 461] on div "Approved" at bounding box center [153, 457] width 61 height 24
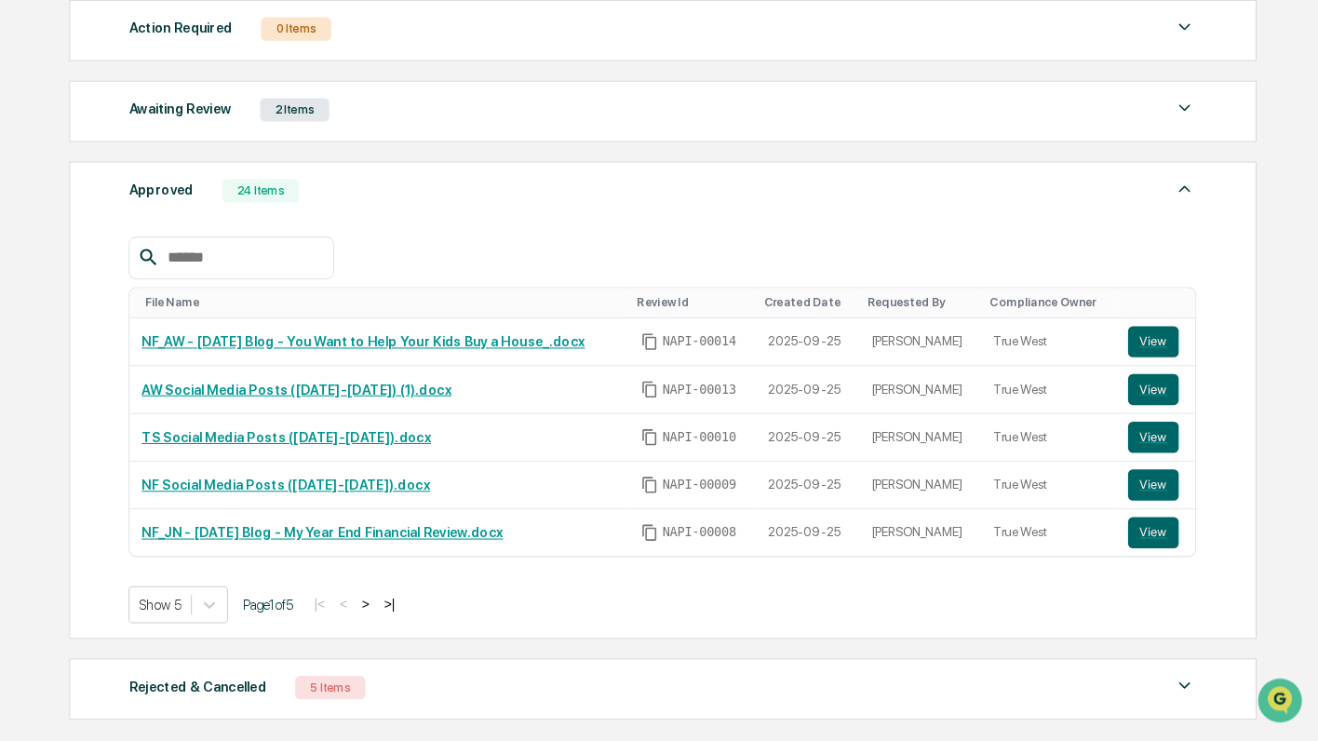
scroll to position [283, 0]
